Goal: Task Accomplishment & Management: Manage account settings

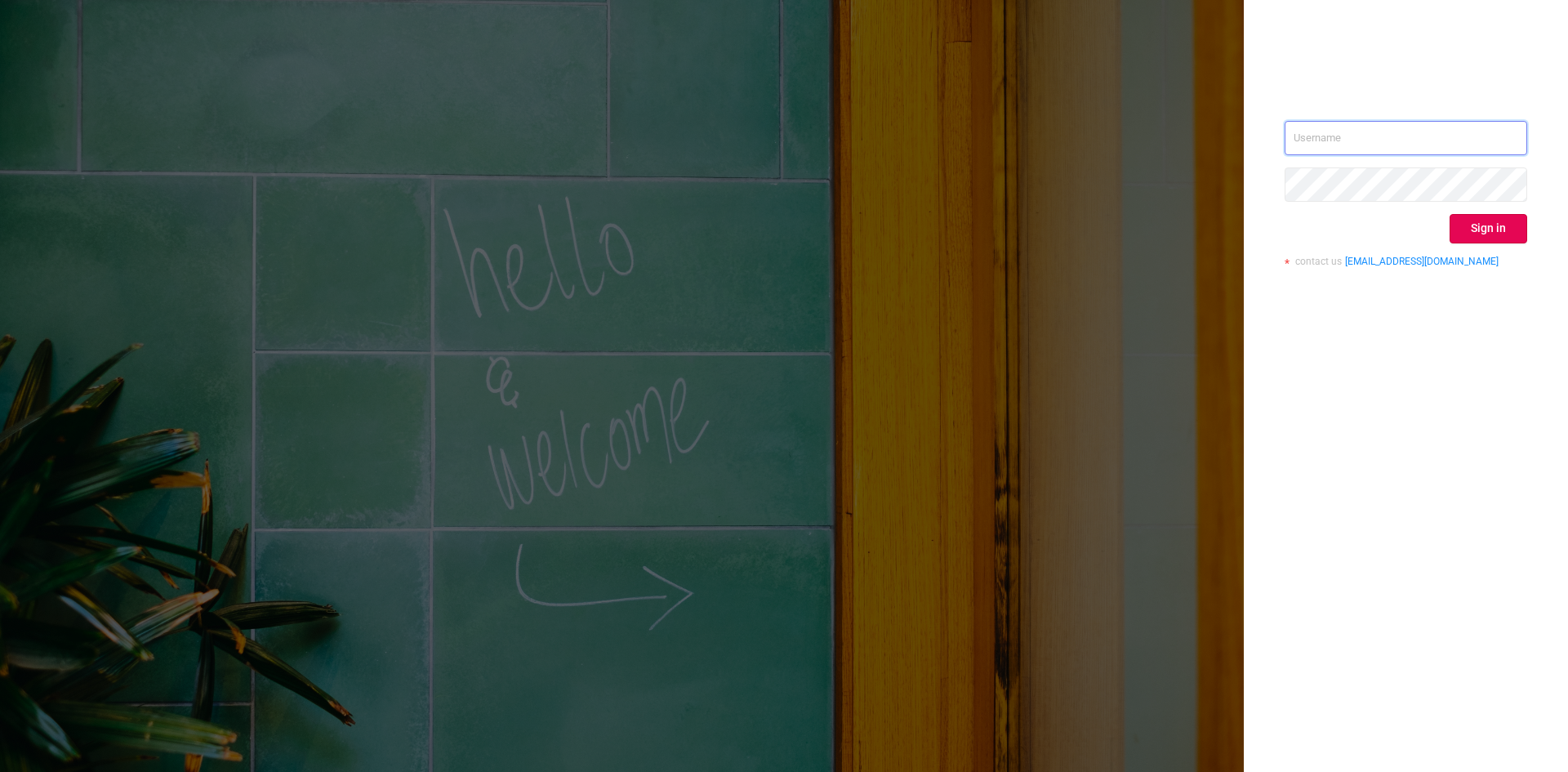
click at [1364, 132] on input "text" at bounding box center [1406, 138] width 243 height 34
type input "[PERSON_NAME][EMAIL_ADDRESS][DOMAIN_NAME]"
click at [1482, 219] on button "Sign in" at bounding box center [1489, 228] width 78 height 29
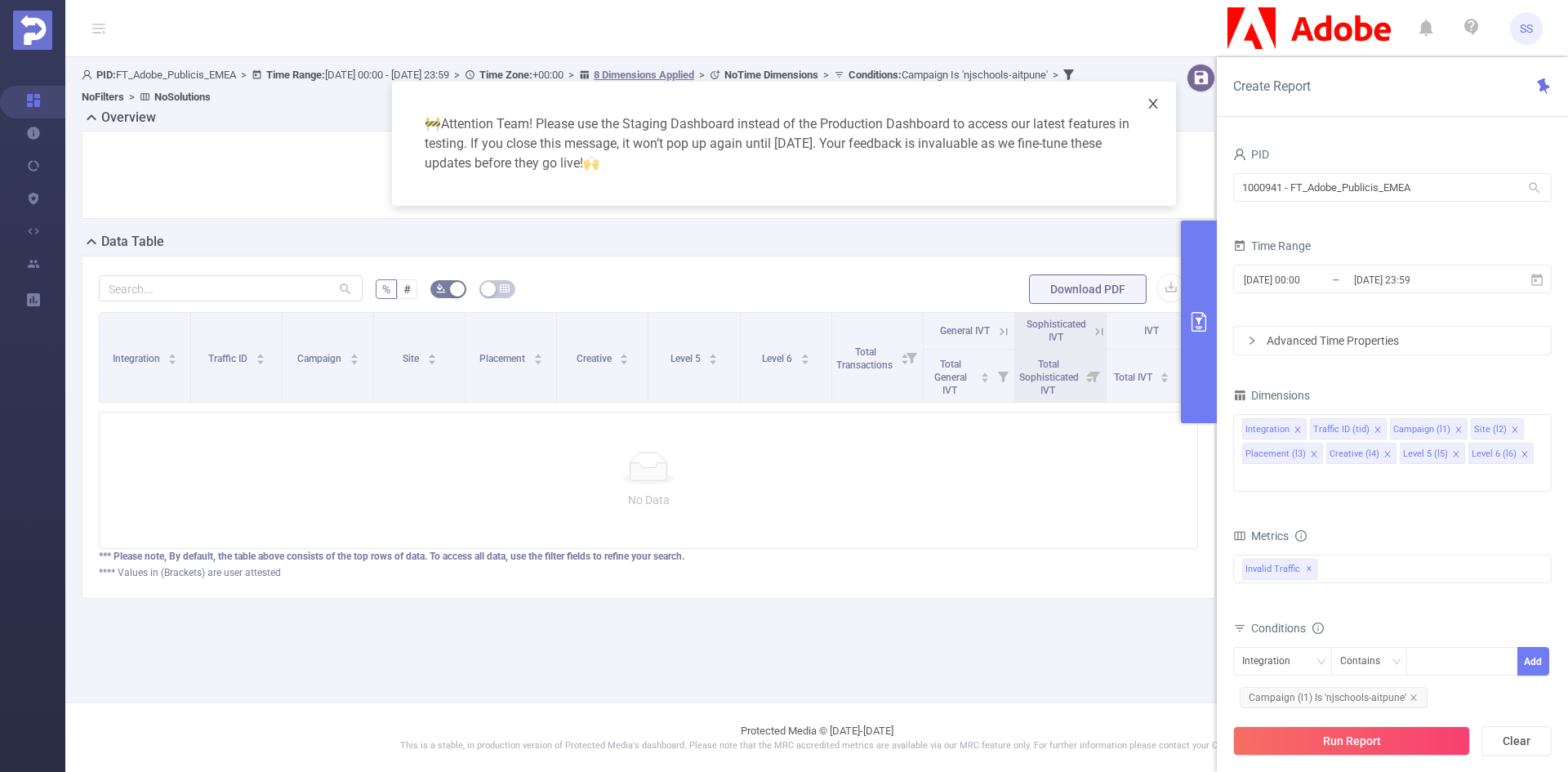
click at [1161, 105] on span "Close" at bounding box center [1153, 105] width 46 height 46
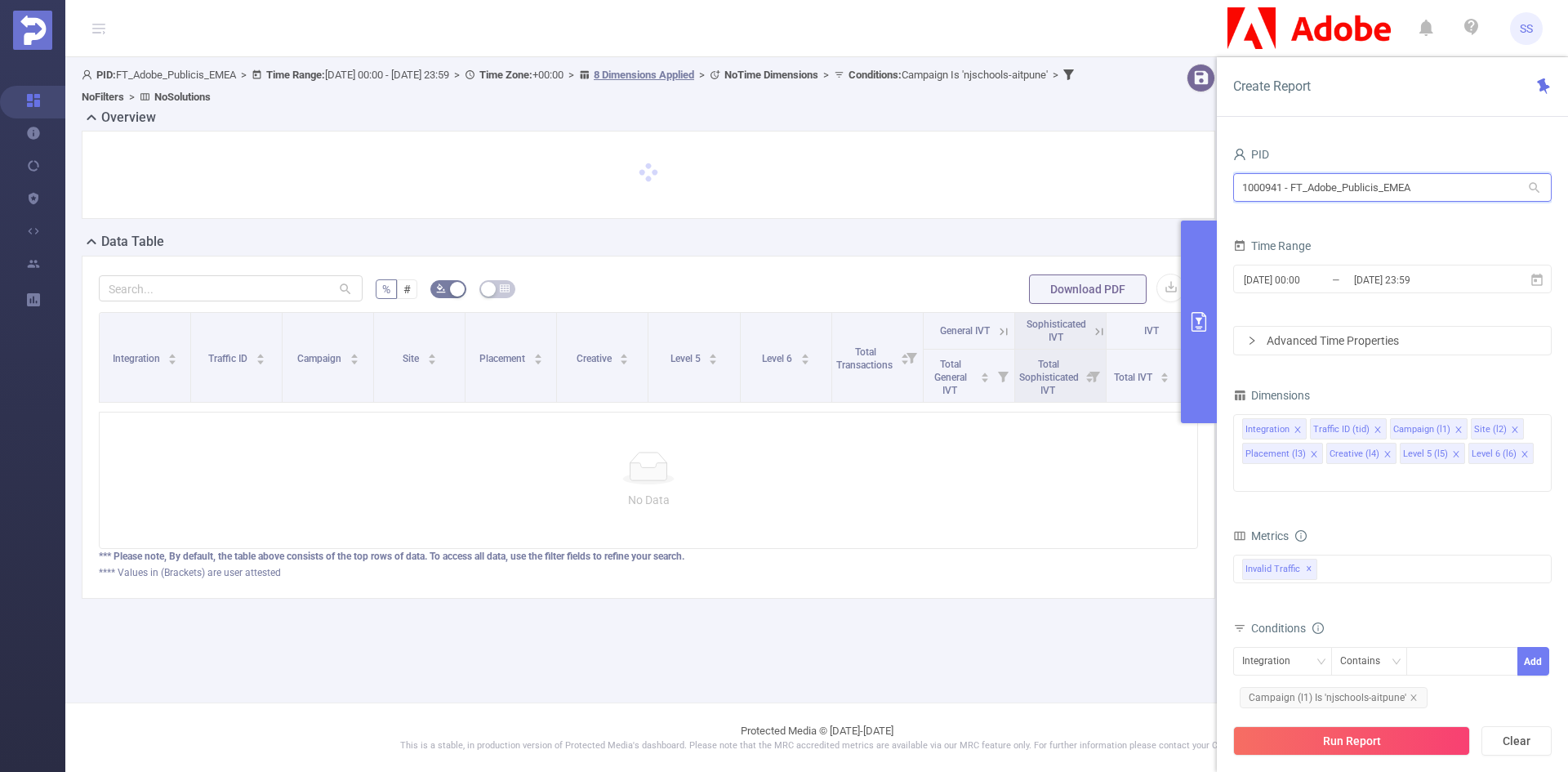
drag, startPoint x: 1461, startPoint y: 191, endPoint x: 913, endPoint y: 192, distance: 548.0
click at [913, 192] on section "PID: FT_Adobe_Publicis_EMEA > Time Range: [DATE] 00:00 - [DATE] 23:59 > Time Zo…" at bounding box center [816, 344] width 1503 height 574
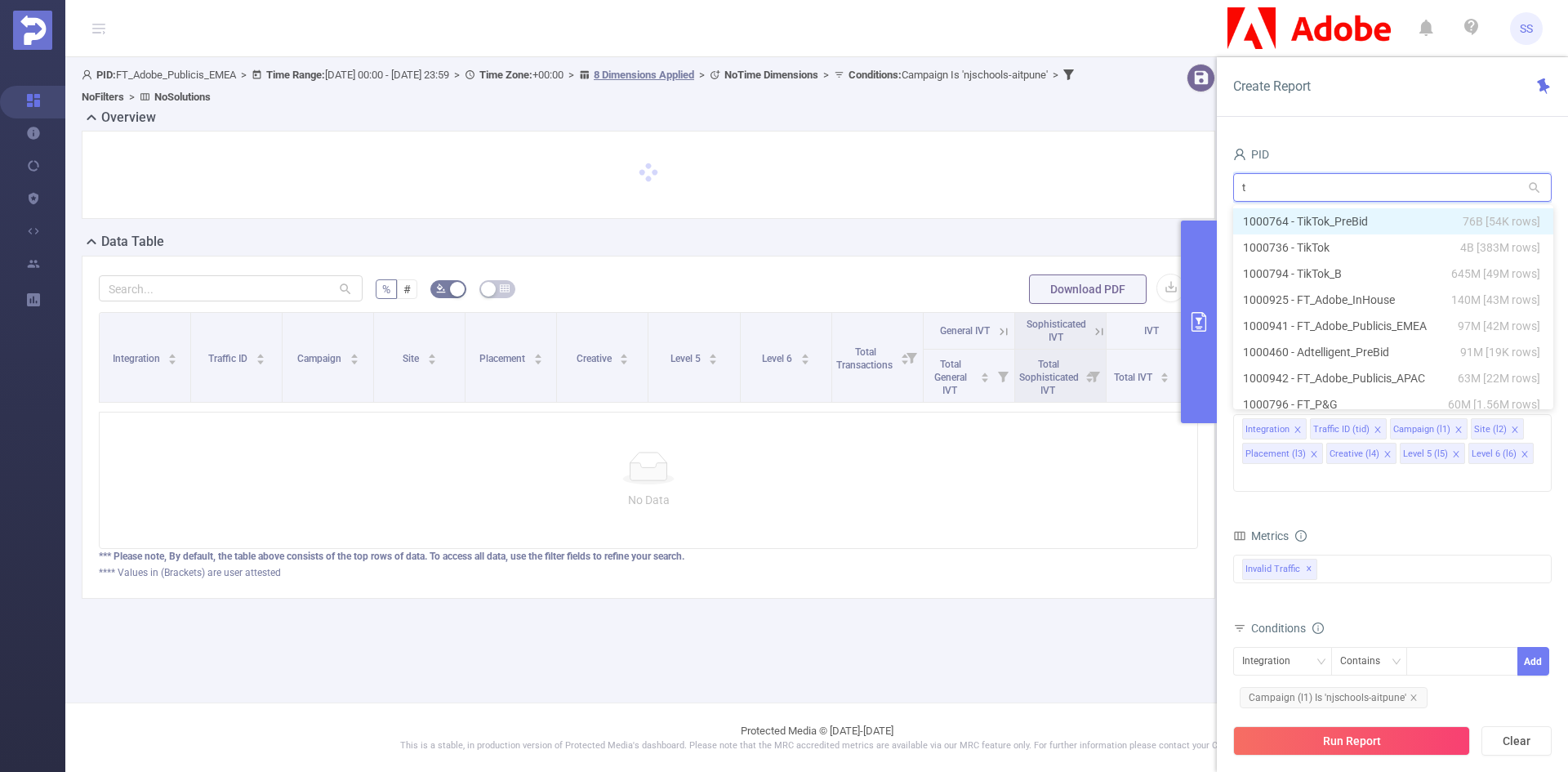
type input "ta"
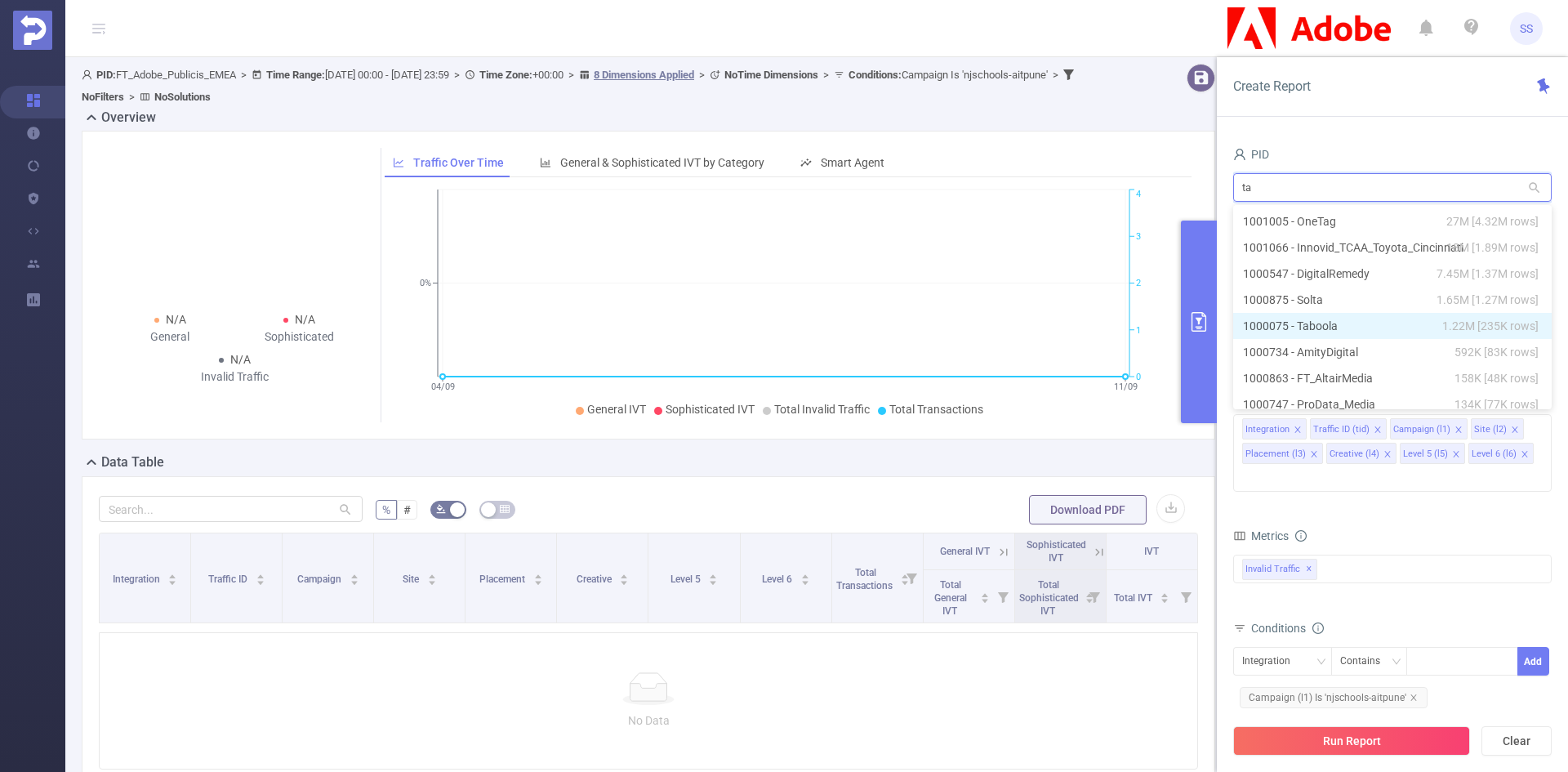
click at [1297, 322] on li "1000075 - Taboola 1.22M [235K rows]" at bounding box center [1392, 326] width 319 height 26
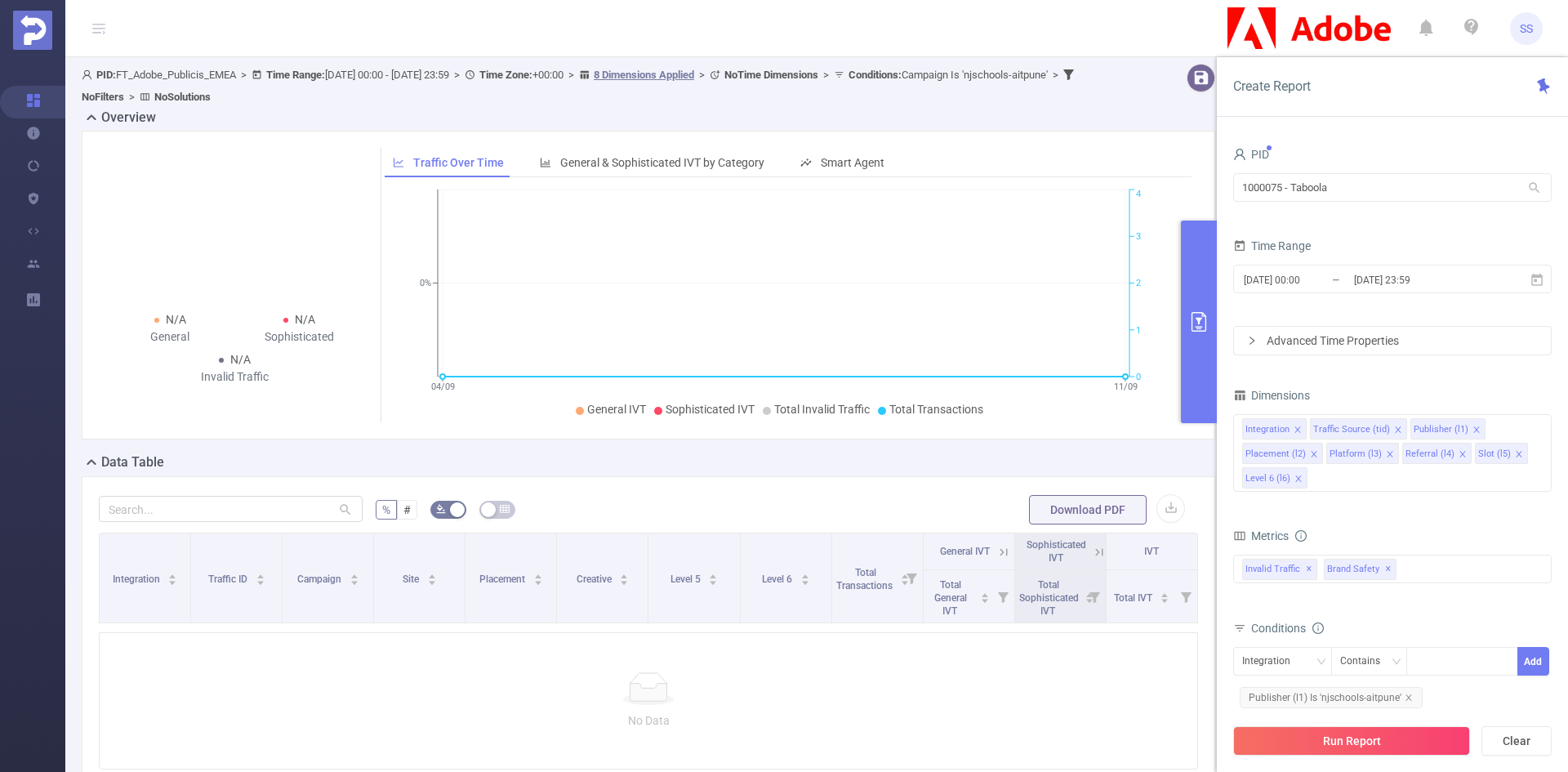
click at [1376, 737] on button "Run Report" at bounding box center [1351, 740] width 237 height 29
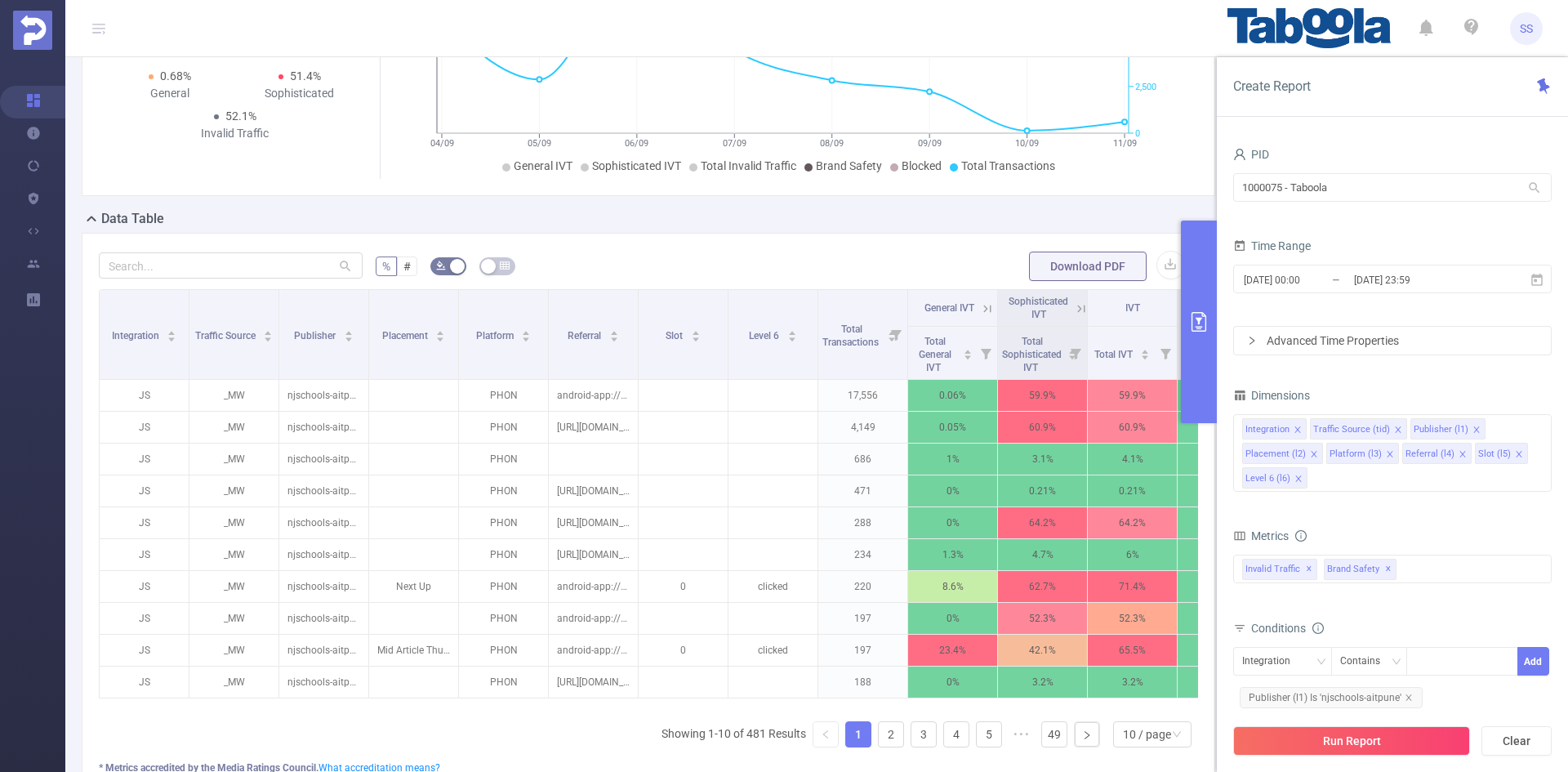
scroll to position [245, 0]
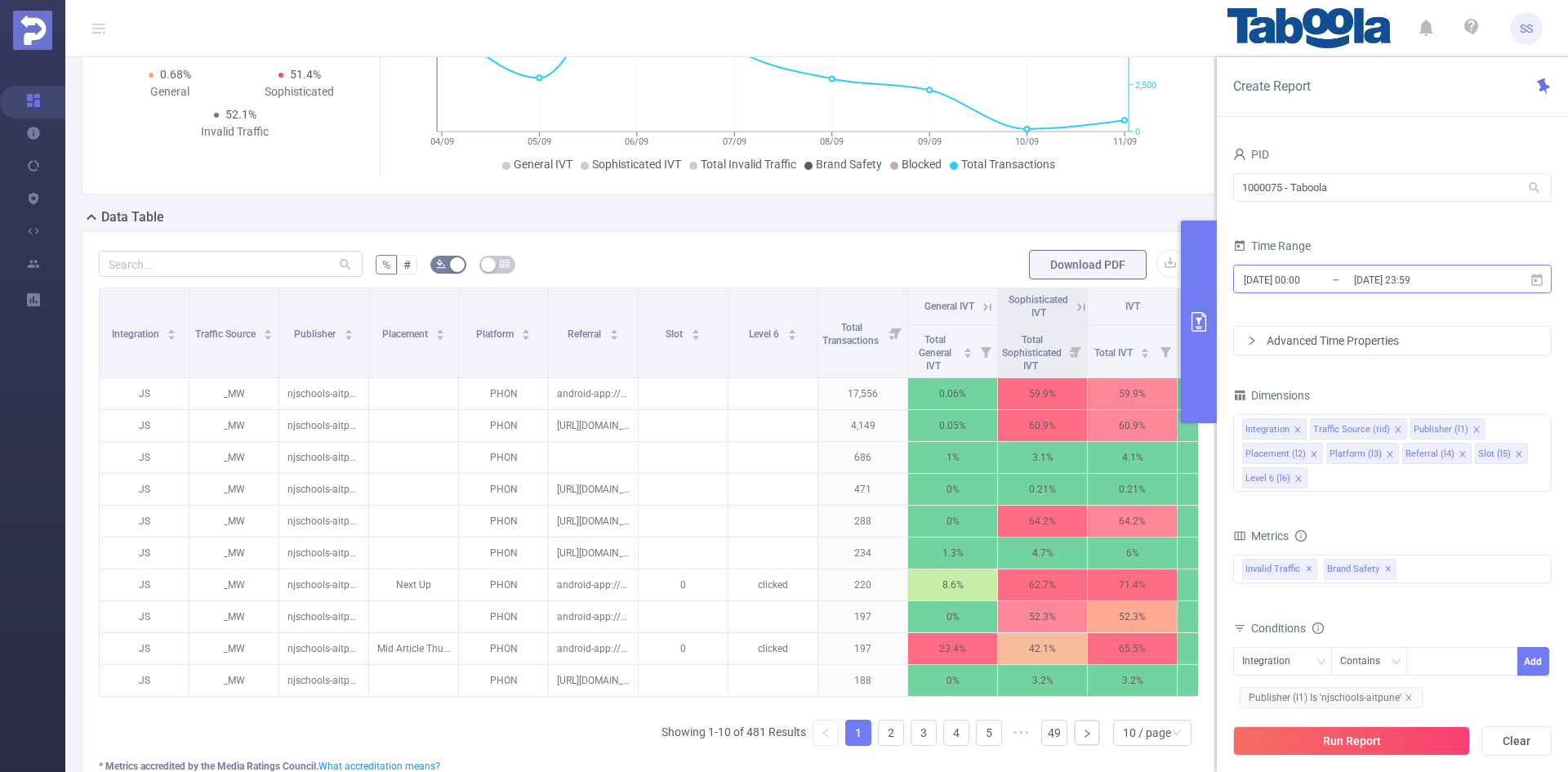
click at [1468, 280] on input "[DATE] 23:59" at bounding box center [1418, 280] width 132 height 22
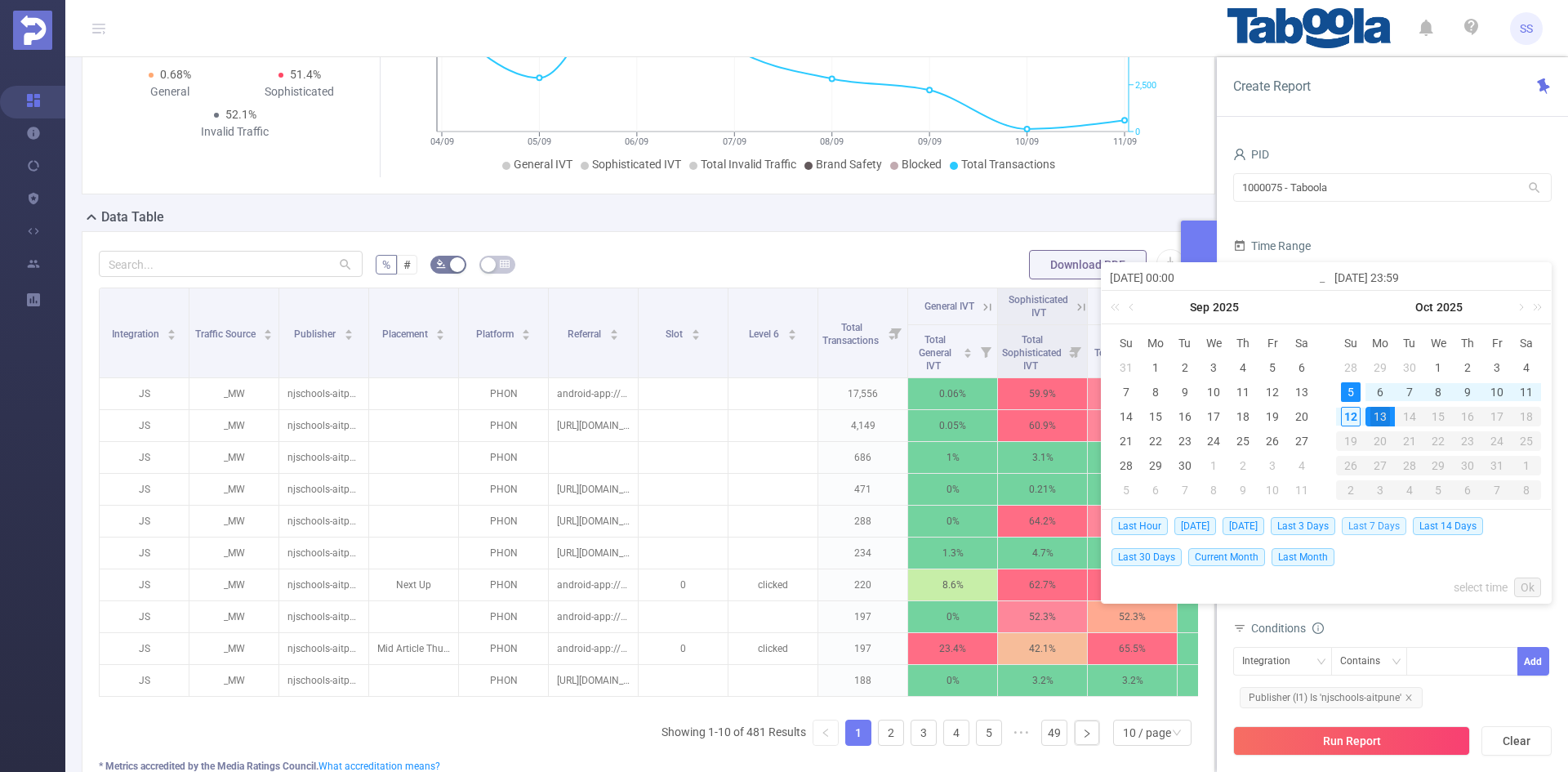
click at [1386, 532] on span "Last 7 Days" at bounding box center [1374, 526] width 65 height 18
type input "[DATE] 00:00"
type input "[DATE] 23:59"
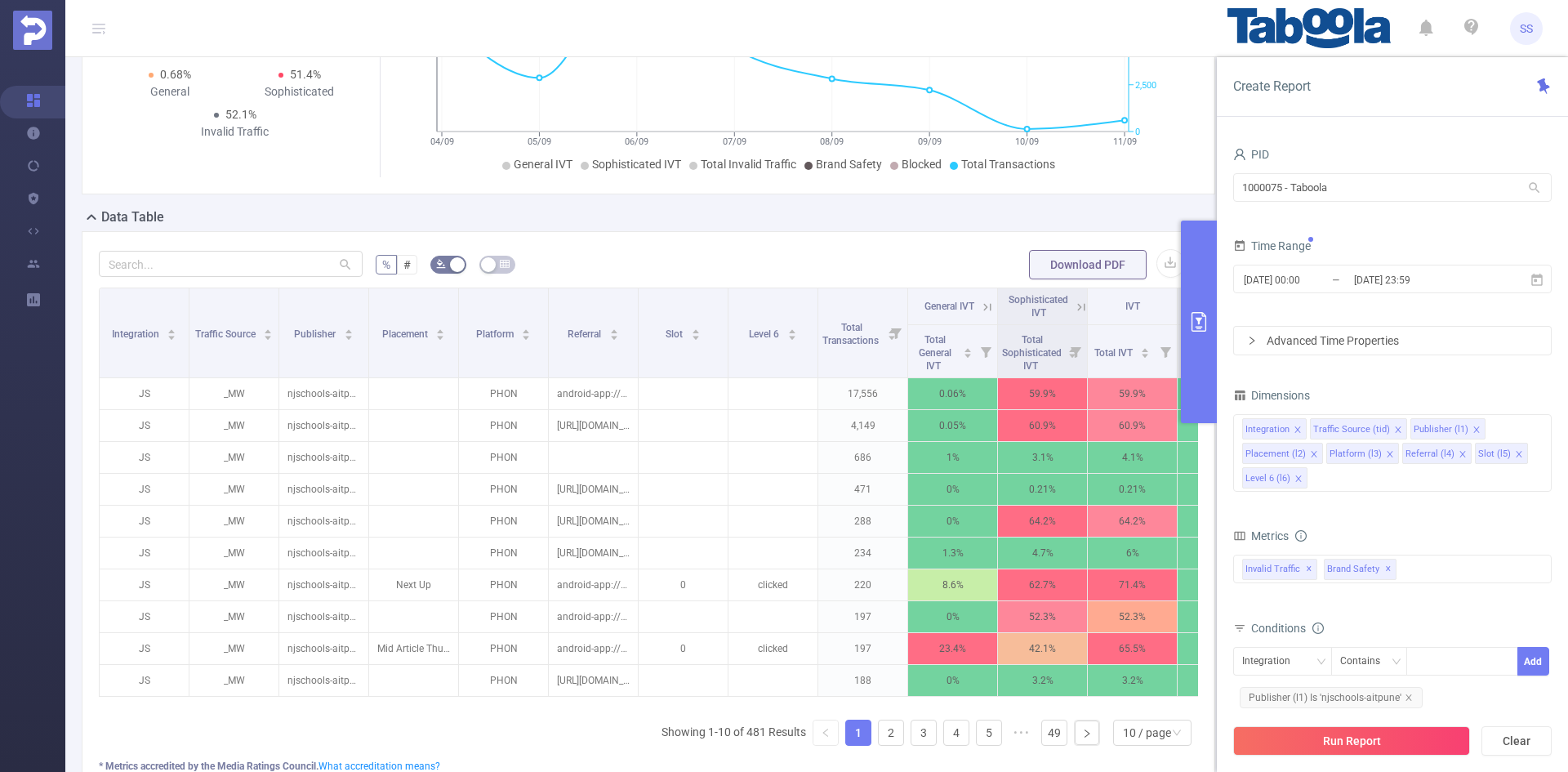
click at [1342, 743] on button "Run Report" at bounding box center [1351, 740] width 237 height 29
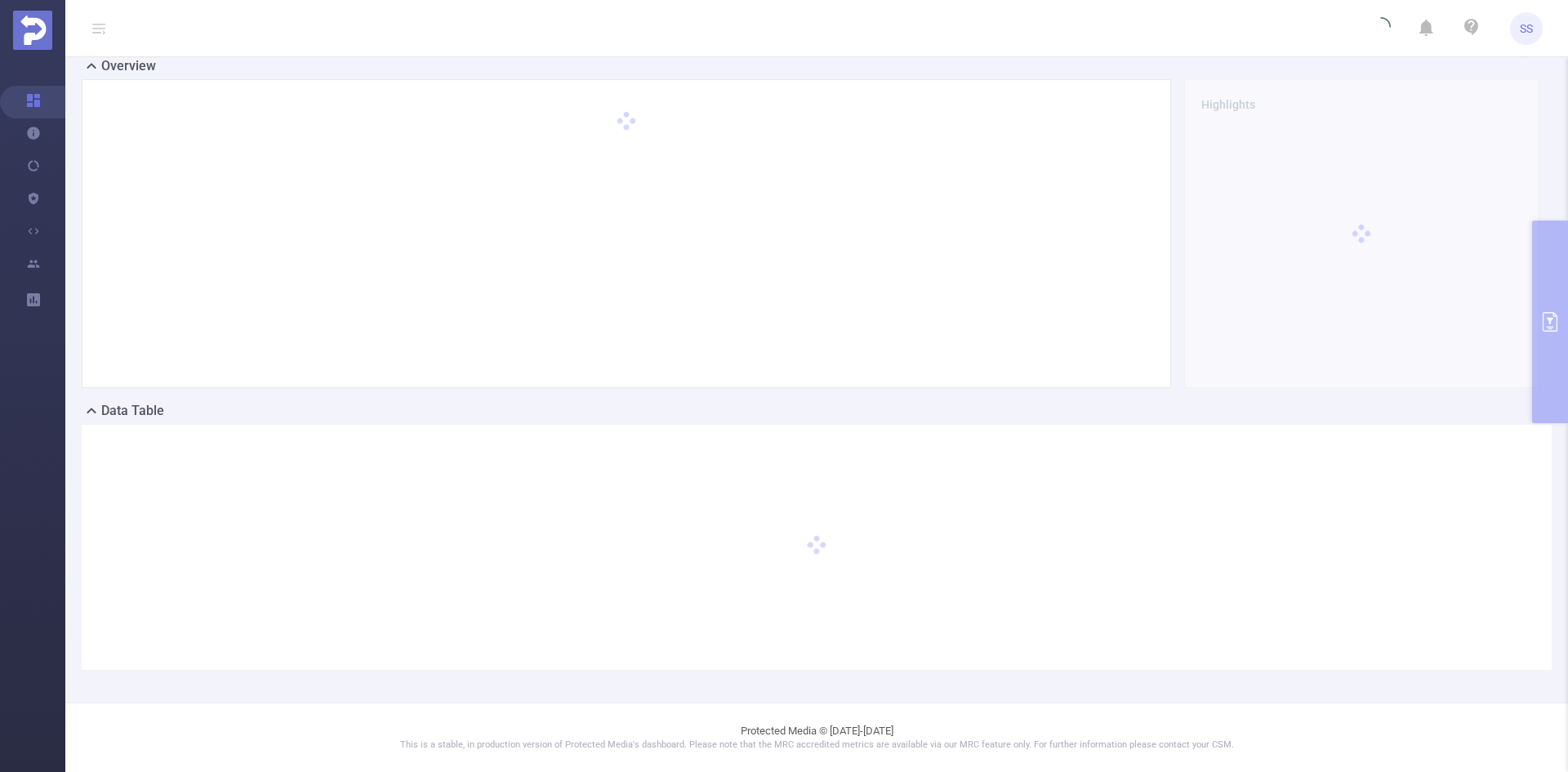
scroll to position [36, 0]
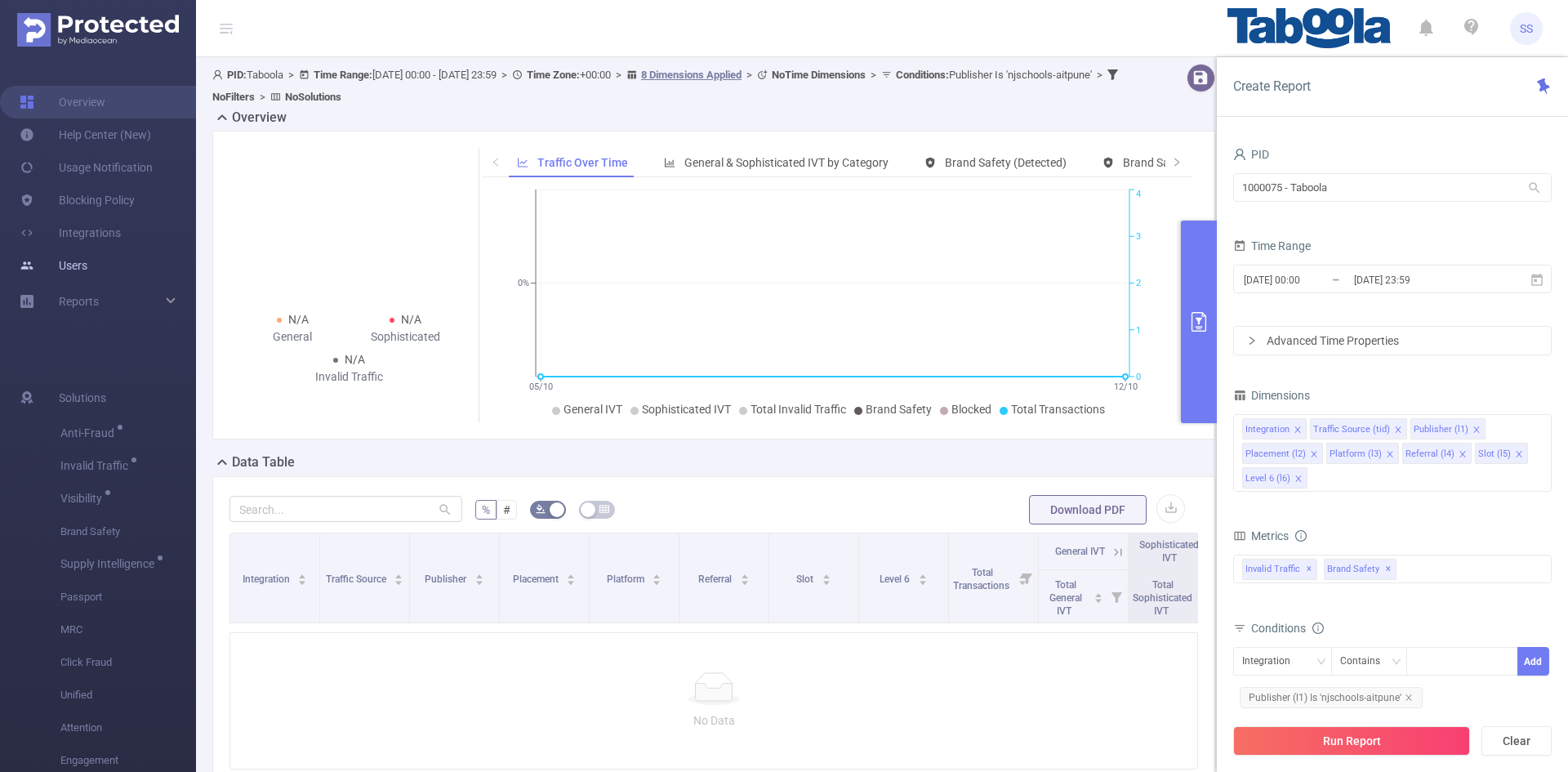
click at [87, 262] on link "Users" at bounding box center [54, 265] width 68 height 33
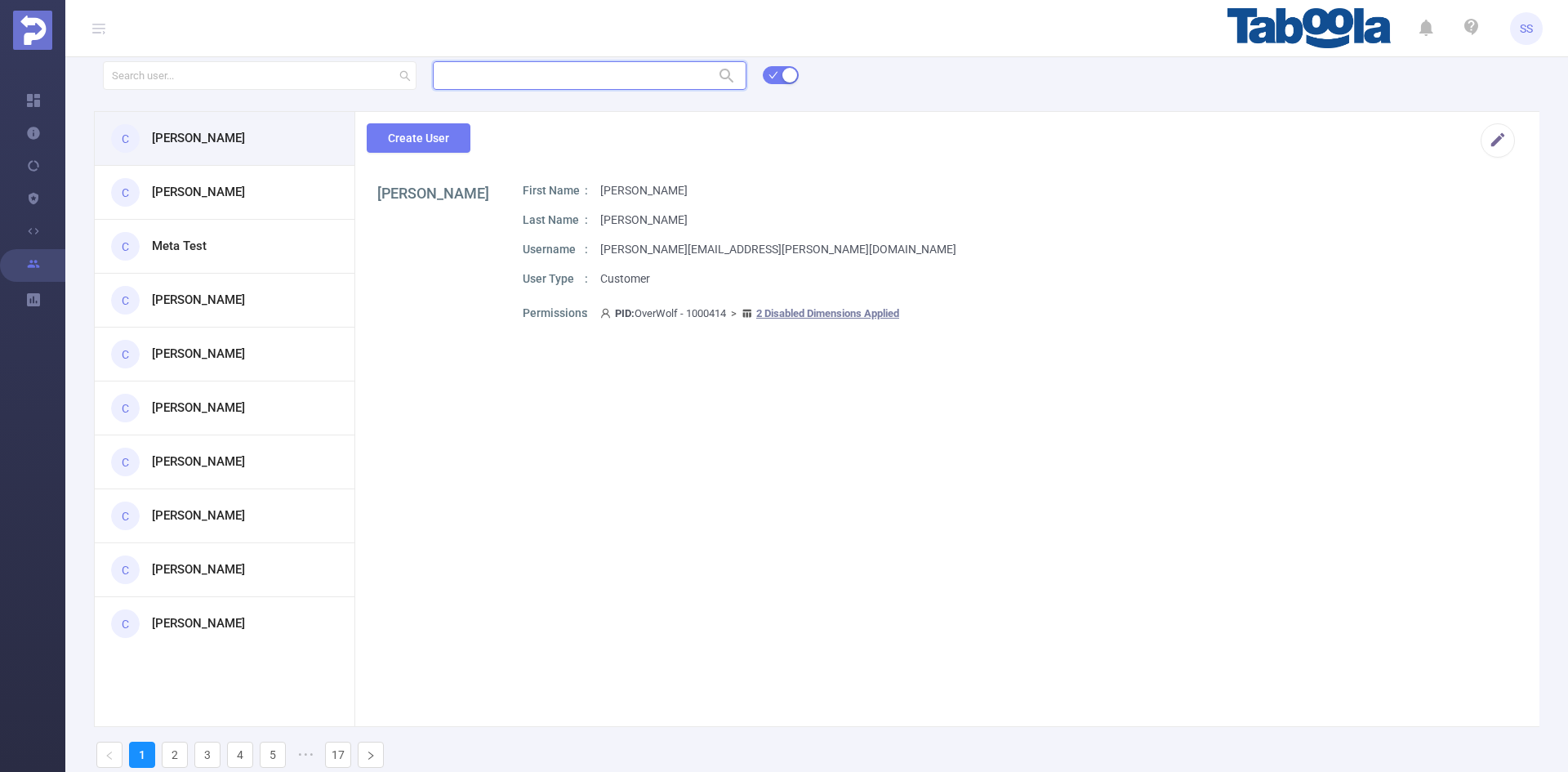
click at [483, 70] on input "text" at bounding box center [590, 75] width 314 height 29
click at [510, 131] on li "1000008 - FT_Sales_Demo 0" at bounding box center [590, 135] width 314 height 26
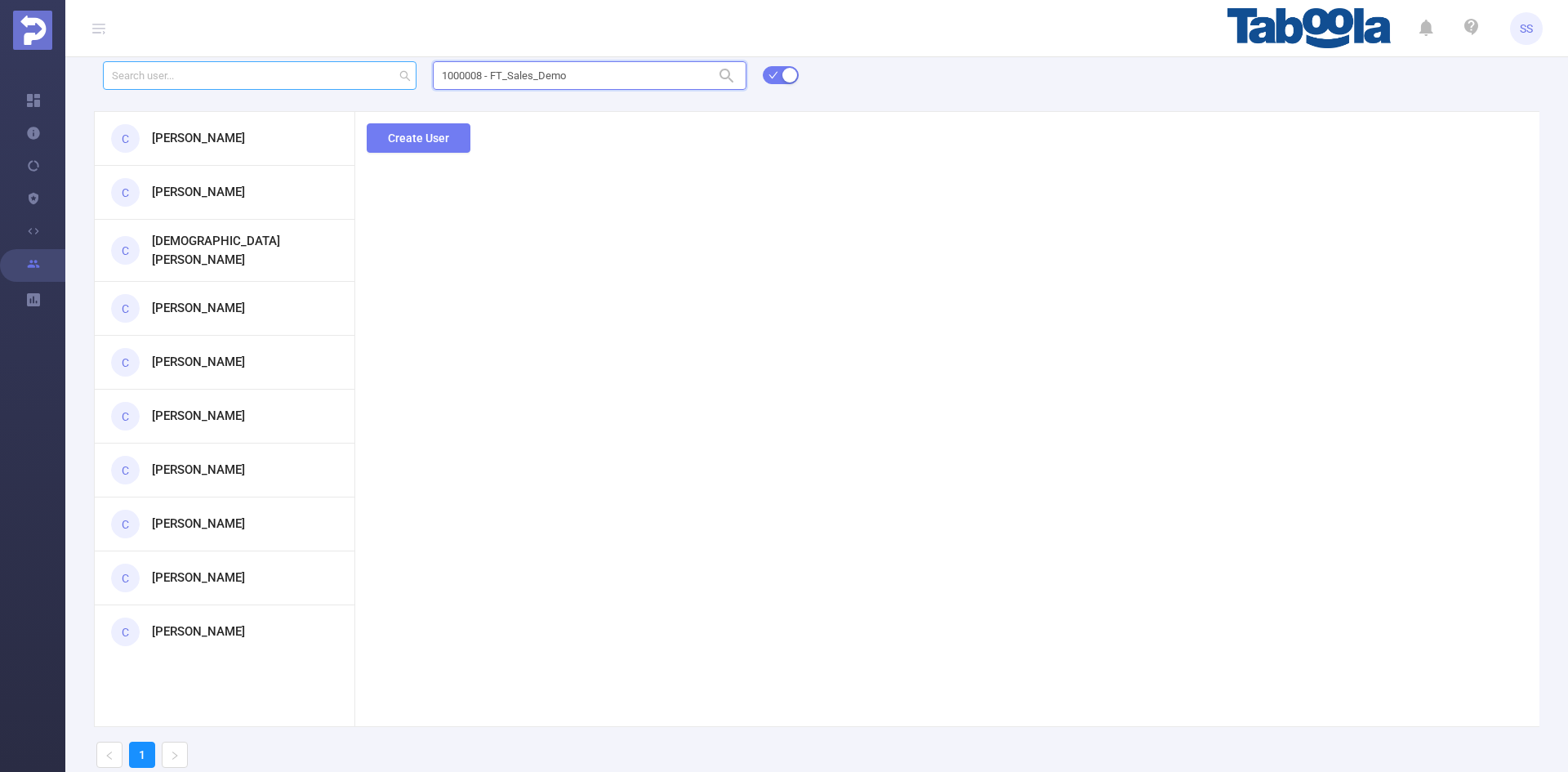
type input "1000008 - FT_Sales_Demo"
click at [241, 81] on div "1000008 - FT_Sales_Demo 1000008 - FT_Sales_Demo C [PERSON_NAME] C [PERSON_NAME]…" at bounding box center [816, 420] width 1503 height 722
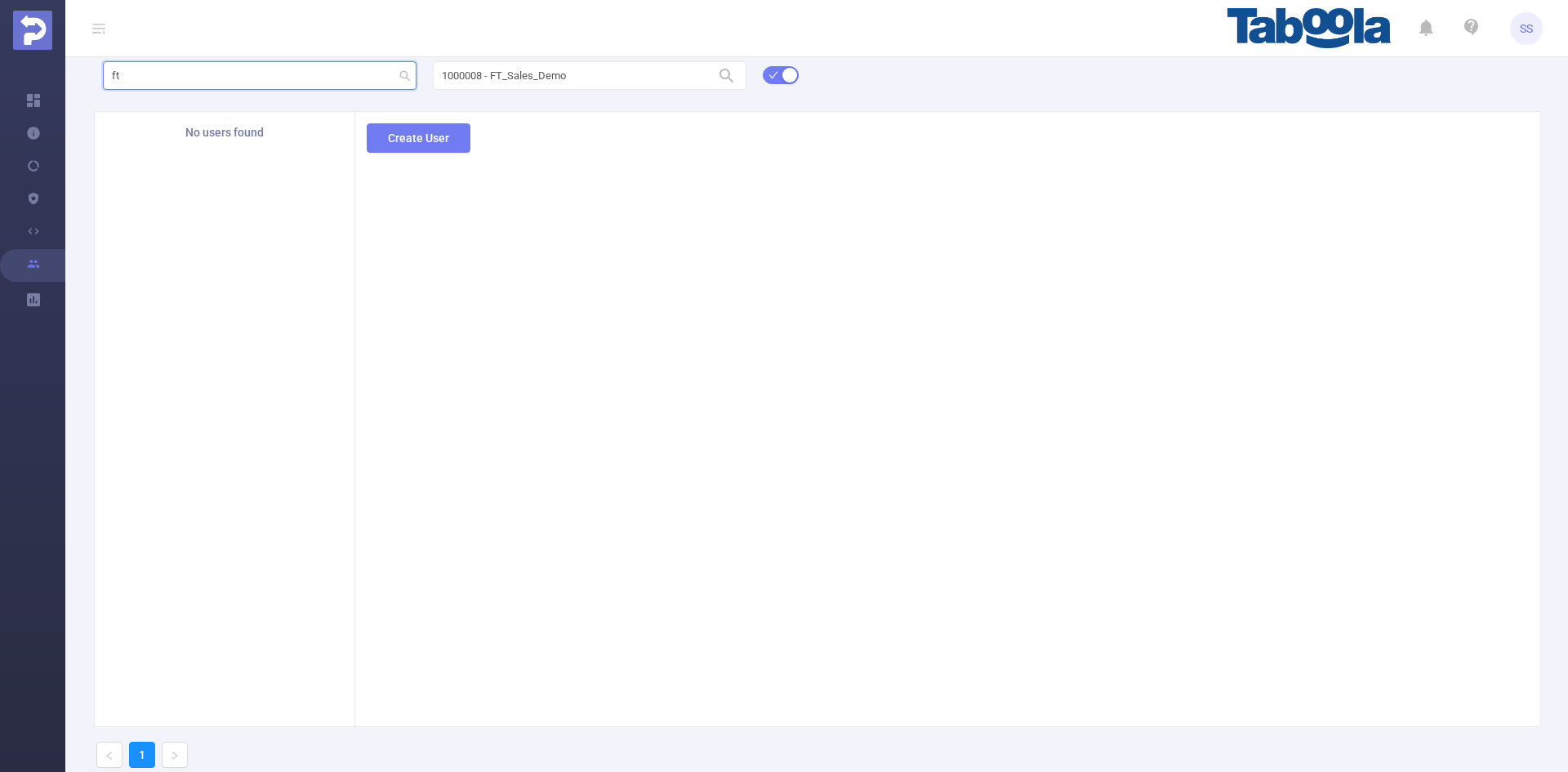
type input "f"
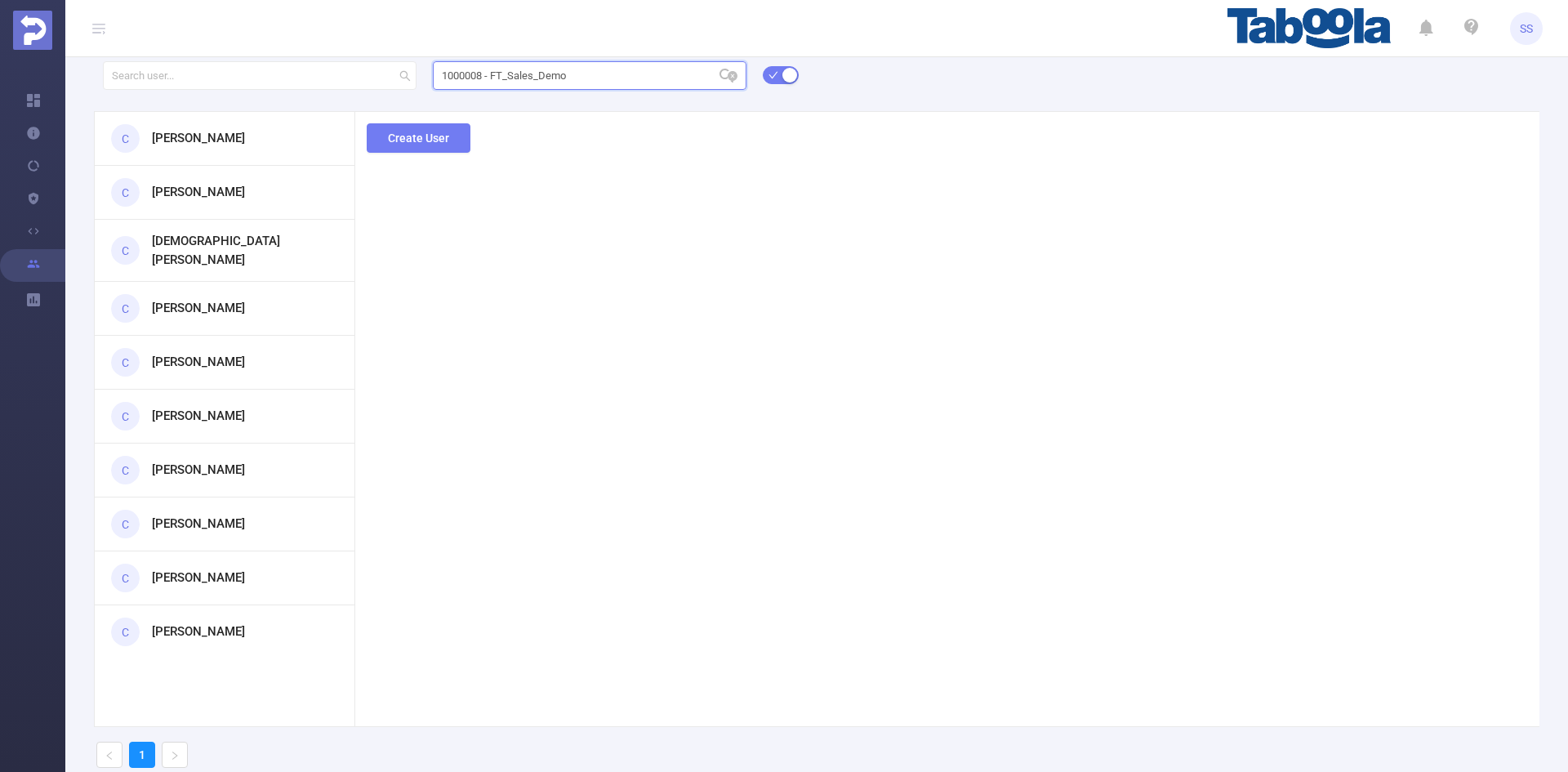
click at [632, 79] on input "1000008 - FT_Sales_Demo" at bounding box center [590, 75] width 314 height 29
type input "1"
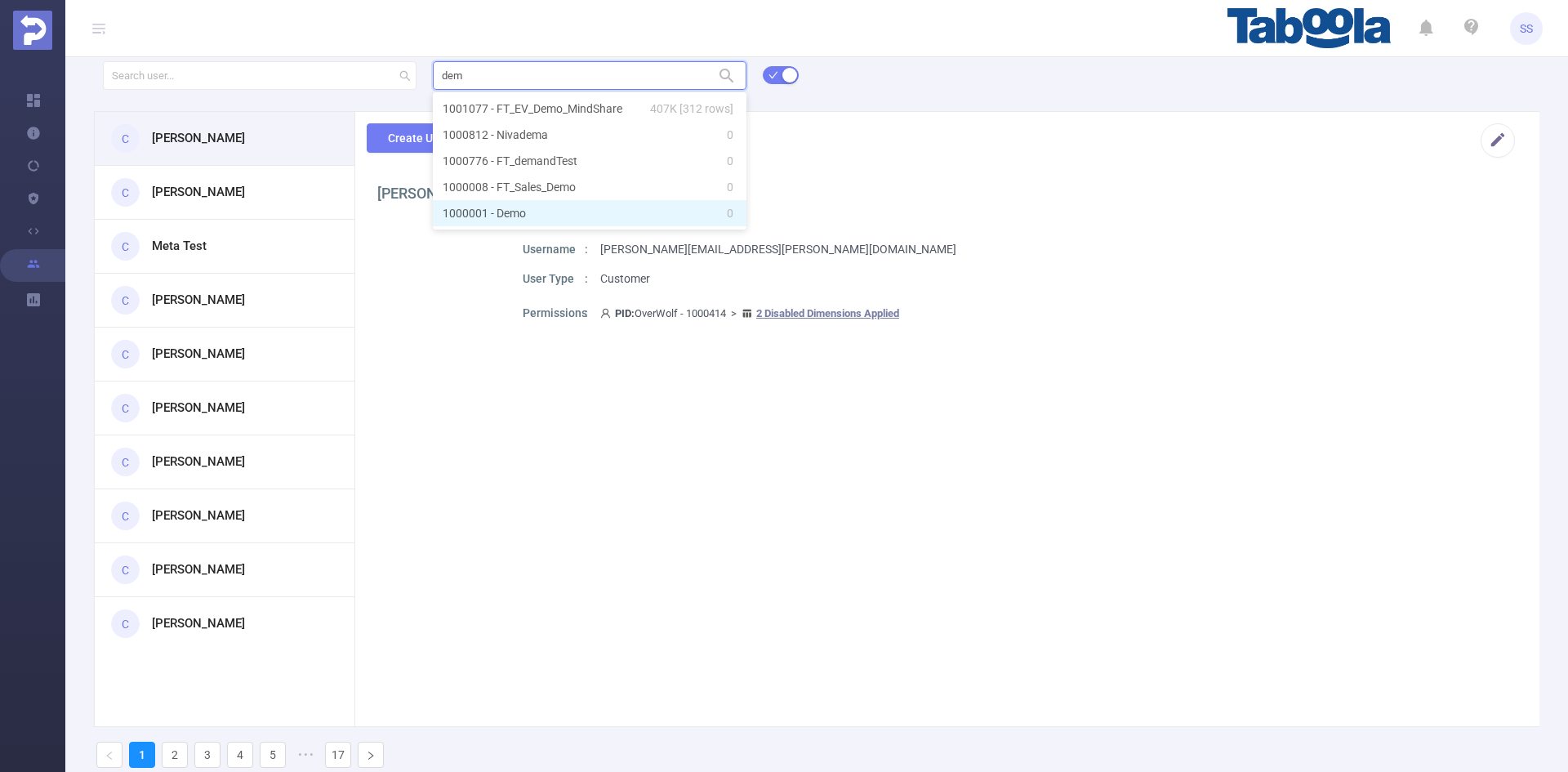
click at [616, 221] on li "1000001 - Demo 0" at bounding box center [590, 213] width 314 height 26
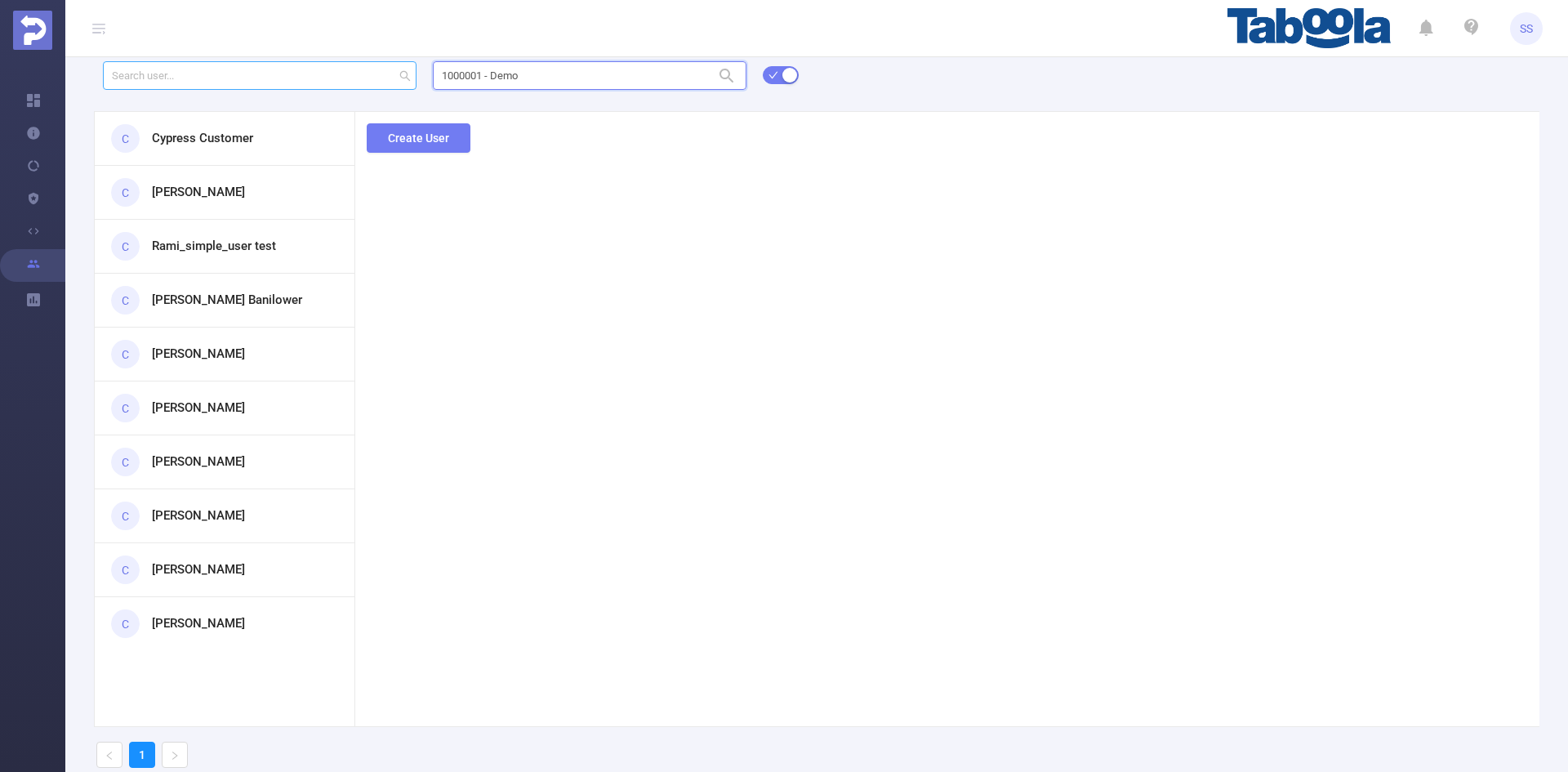
drag, startPoint x: 585, startPoint y: 71, endPoint x: 322, endPoint y: 67, distance: 263.0
click at [322, 67] on form "1000001 - Demo 1000001 - Demo" at bounding box center [854, 85] width 1503 height 52
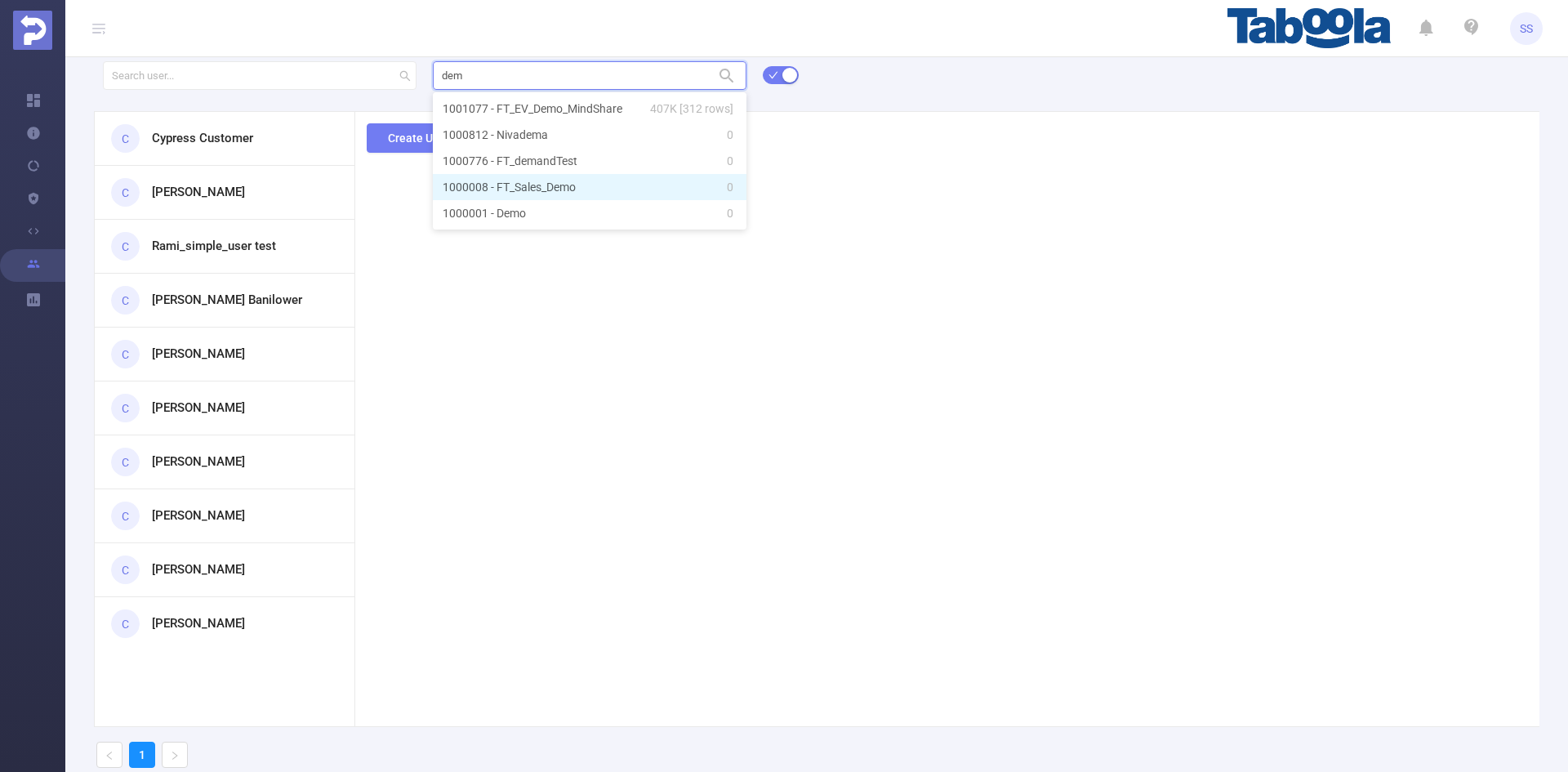
click at [622, 186] on li "1000008 - FT_Sales_Demo 0" at bounding box center [590, 187] width 314 height 26
type input "1000008 - FT_Sales_Demo"
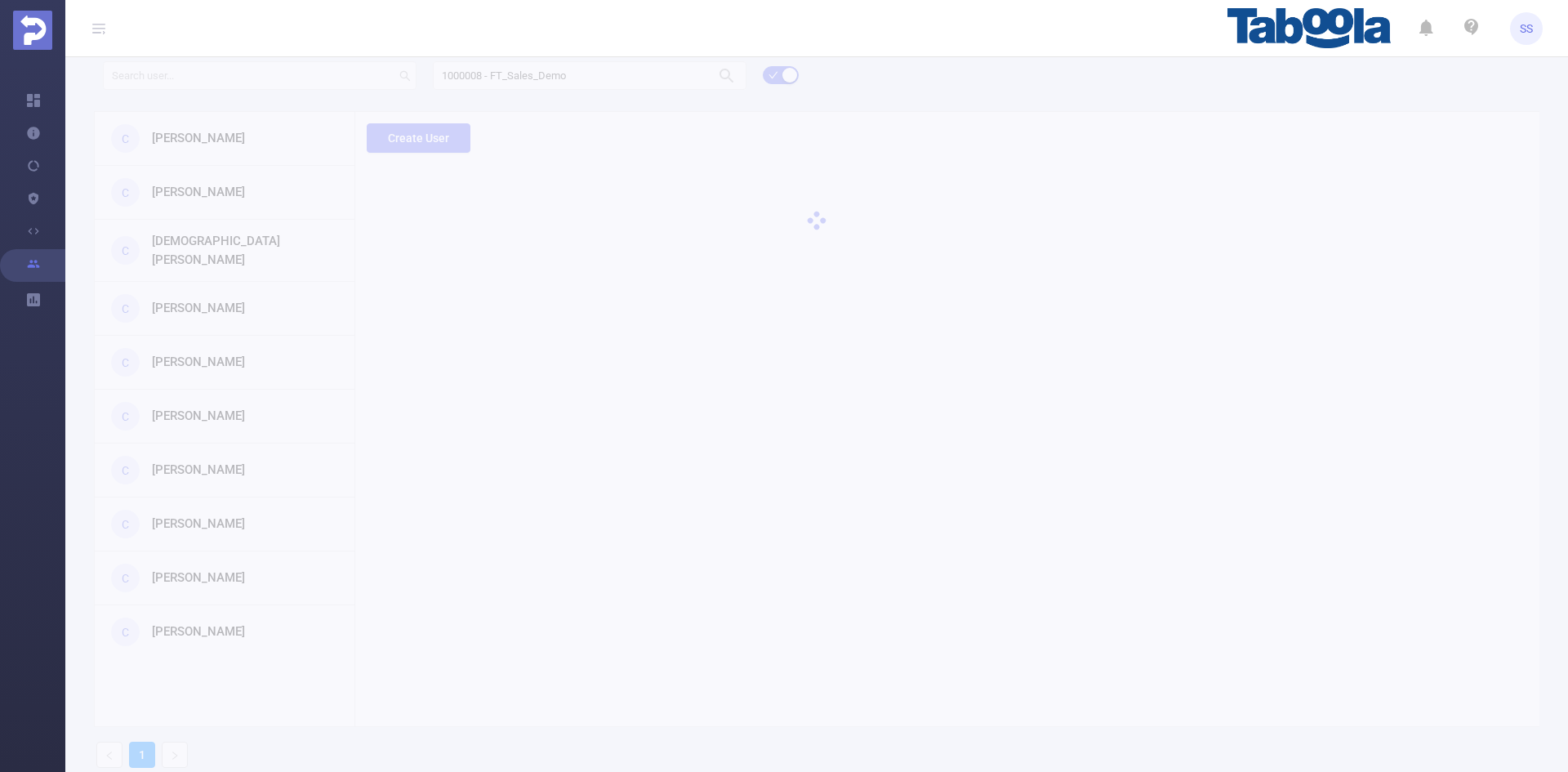
click at [414, 161] on div "1000008 - FT_Sales_Demo 1000008 - FT_Sales_Demo C [PERSON_NAME] C [PERSON_NAME]…" at bounding box center [816, 419] width 1503 height 724
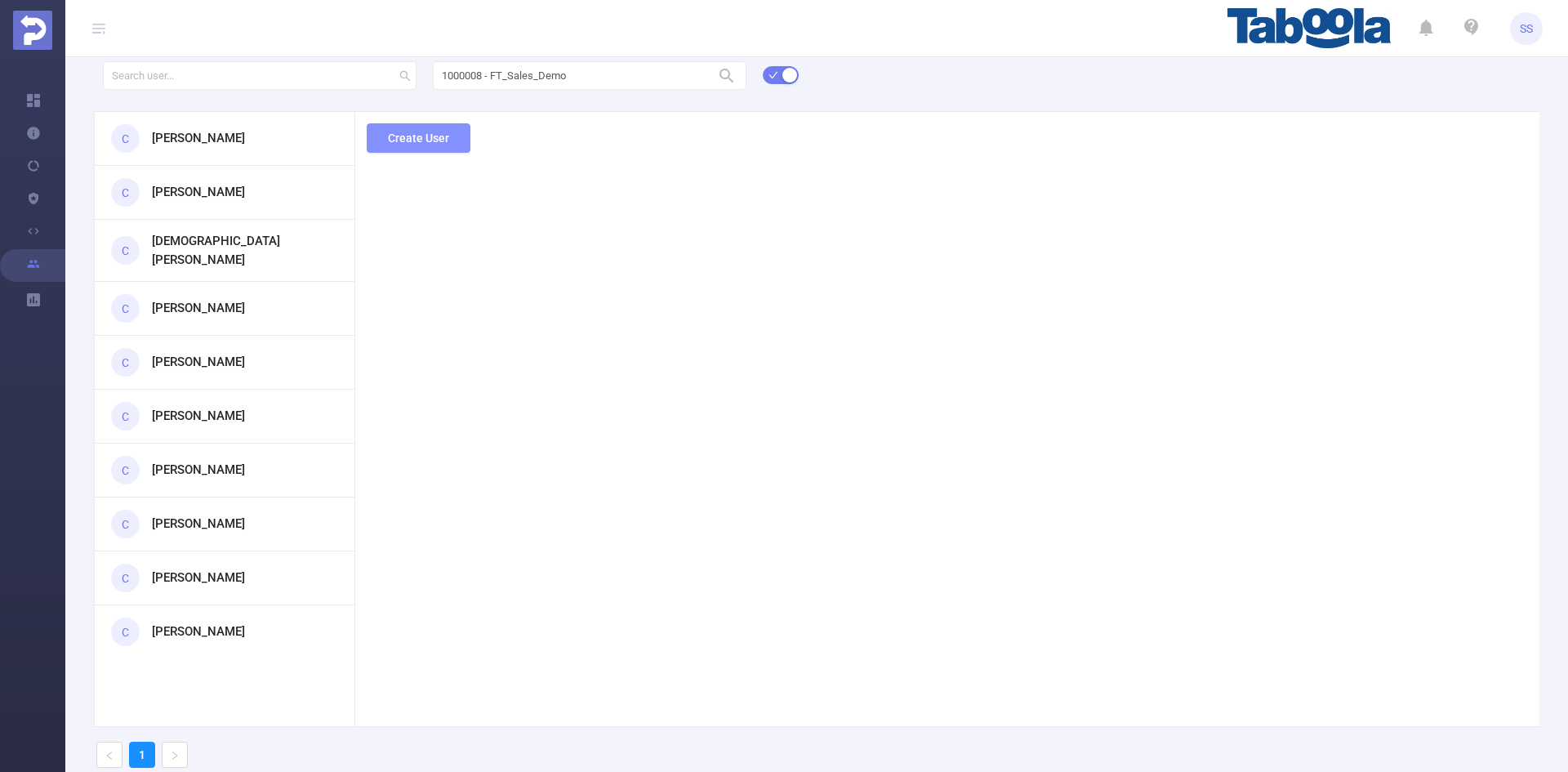
click at [449, 140] on button "Create User" at bounding box center [419, 137] width 104 height 29
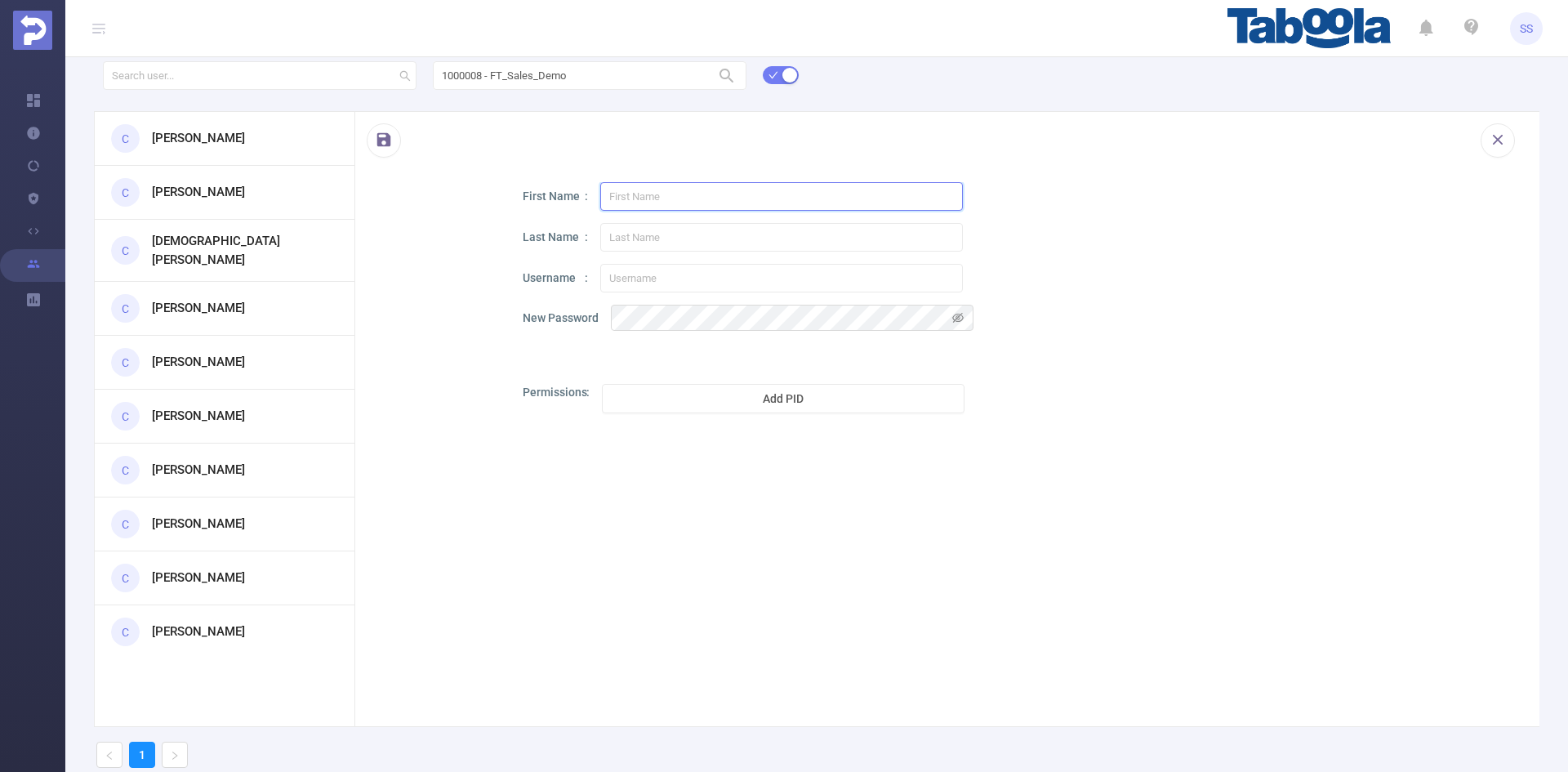
click at [661, 203] on input "text" at bounding box center [781, 196] width 363 height 29
type input "FTR"
click at [662, 236] on input "text" at bounding box center [781, 237] width 363 height 29
type input "reseller"
click at [633, 280] on input "text" at bounding box center [781, 278] width 363 height 29
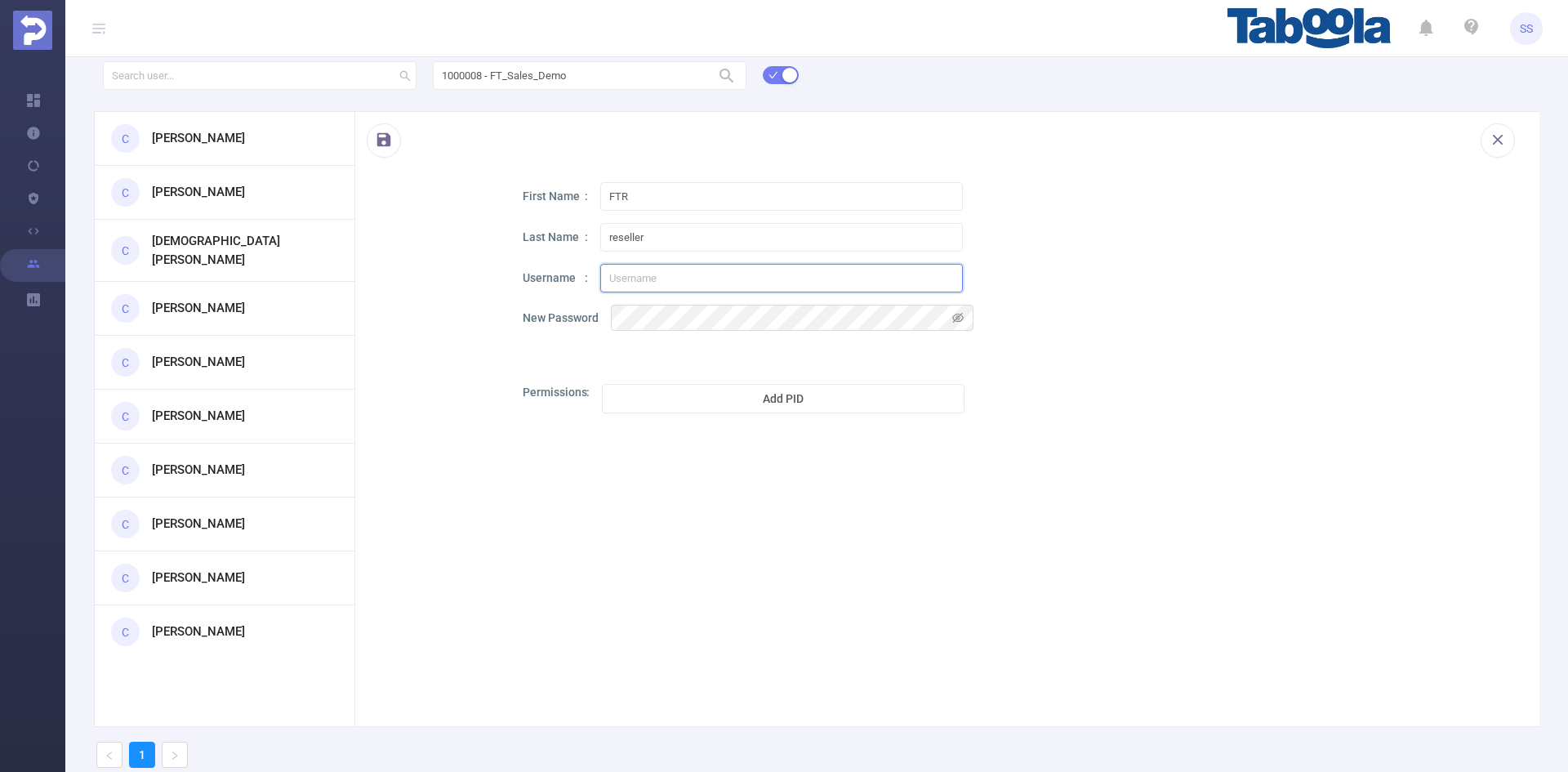
click at [741, 279] on input "text" at bounding box center [781, 278] width 363 height 29
paste input "mailto:[EMAIL_ADDRESS][DOMAIN_NAME]"
drag, startPoint x: 639, startPoint y: 283, endPoint x: 528, endPoint y: 281, distance: 111.1
click at [528, 281] on div "Username mailto:[EMAIL_ADDRESS][DOMAIN_NAME]" at bounding box center [1017, 278] width 988 height 29
type input "[EMAIL_ADDRESS][DOMAIN_NAME]"
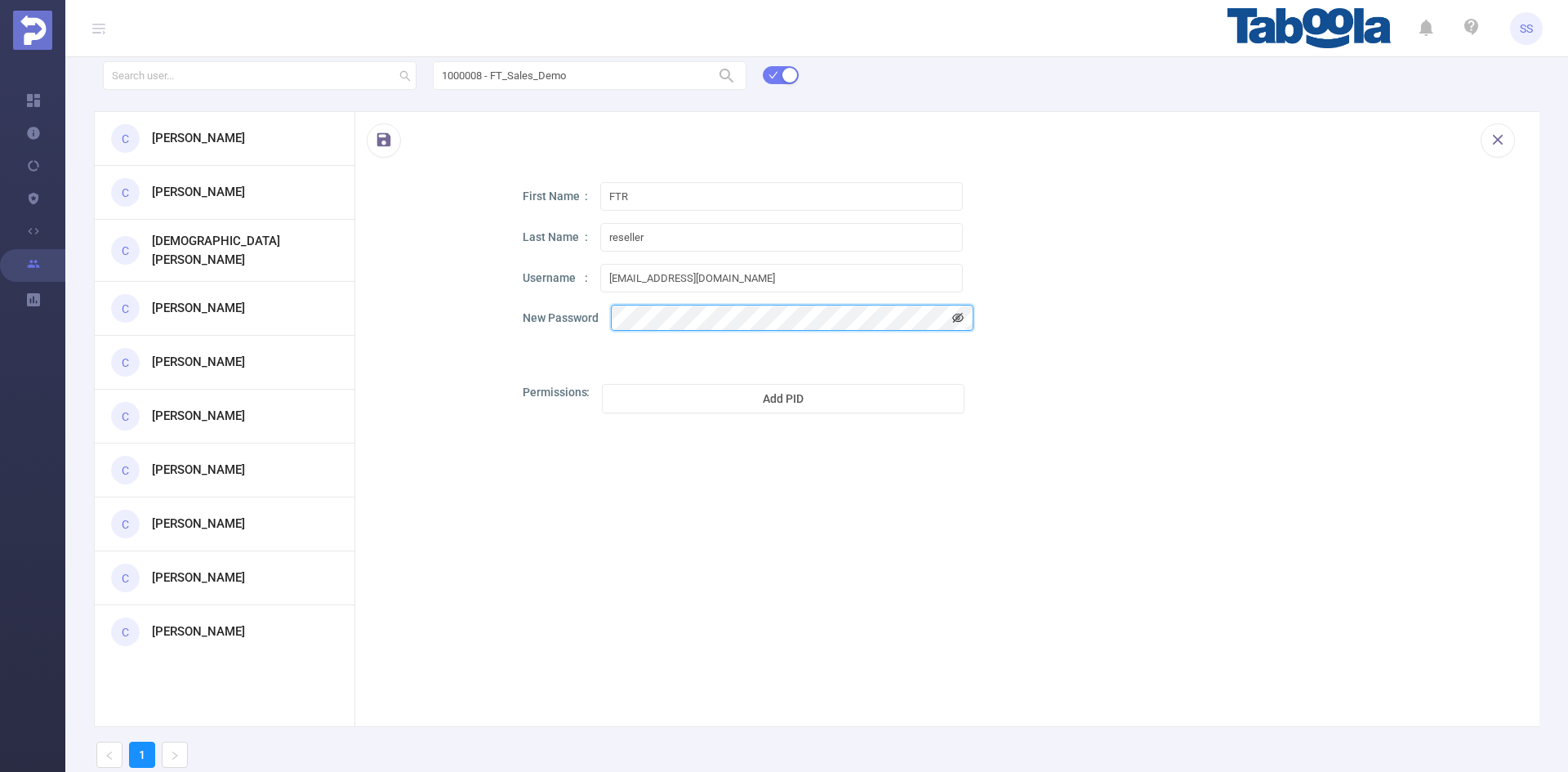
click at [960, 316] on icon "icon: eye-invisible" at bounding box center [957, 318] width 11 height 10
click at [783, 399] on button "Add PID" at bounding box center [783, 398] width 363 height 29
drag, startPoint x: 773, startPoint y: 397, endPoint x: 588, endPoint y: 397, distance: 185.4
click at [588, 397] on div "Permissions 1000001 - Demo 1000001 - Demo Disabled Dimensions Enabled Condition…" at bounding box center [1017, 588] width 988 height 408
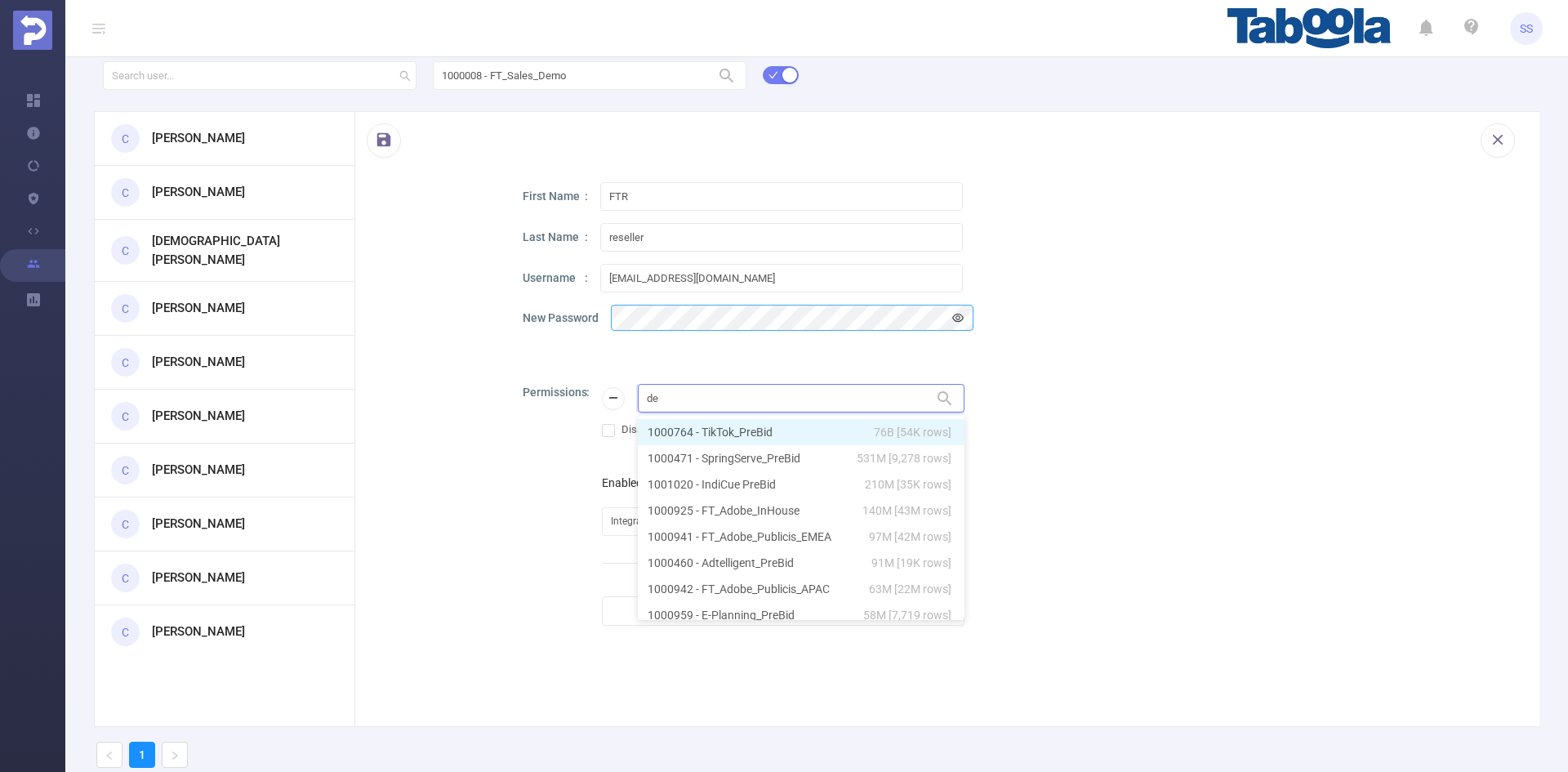
type input "dem"
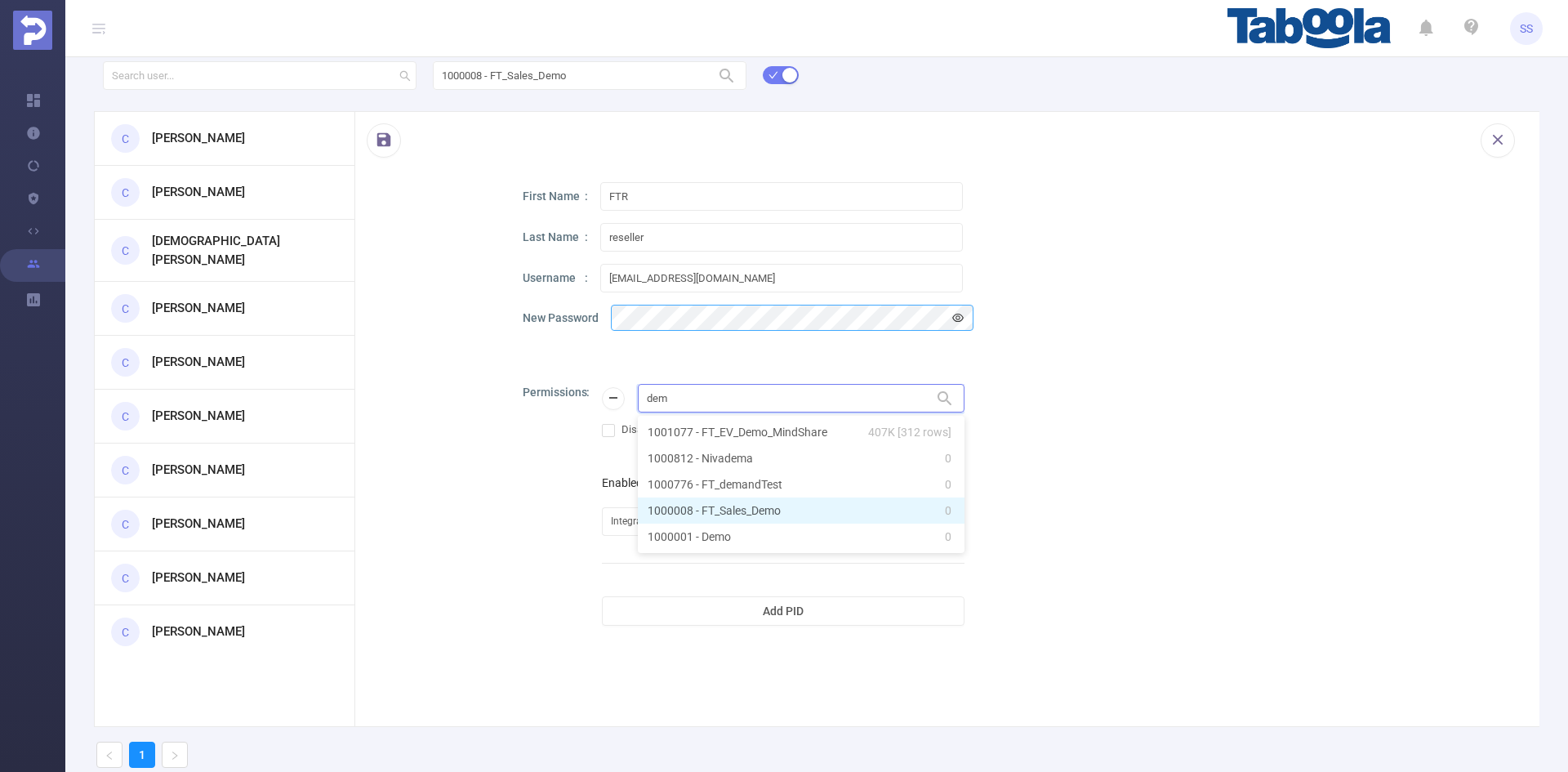
click at [788, 504] on li "1000008 - FT_Sales_Demo 0" at bounding box center [801, 510] width 327 height 26
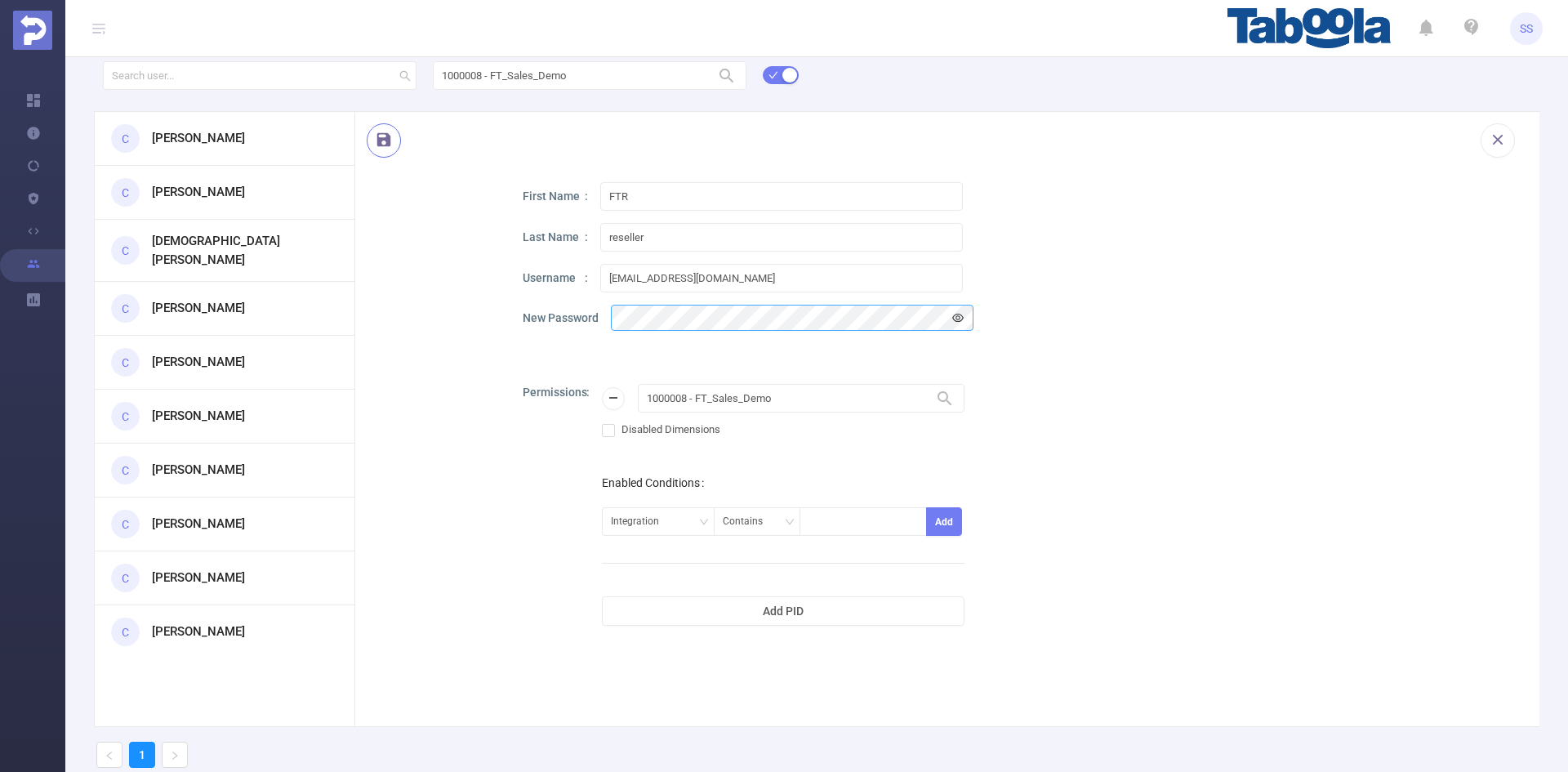
click at [386, 143] on button "button" at bounding box center [384, 140] width 34 height 34
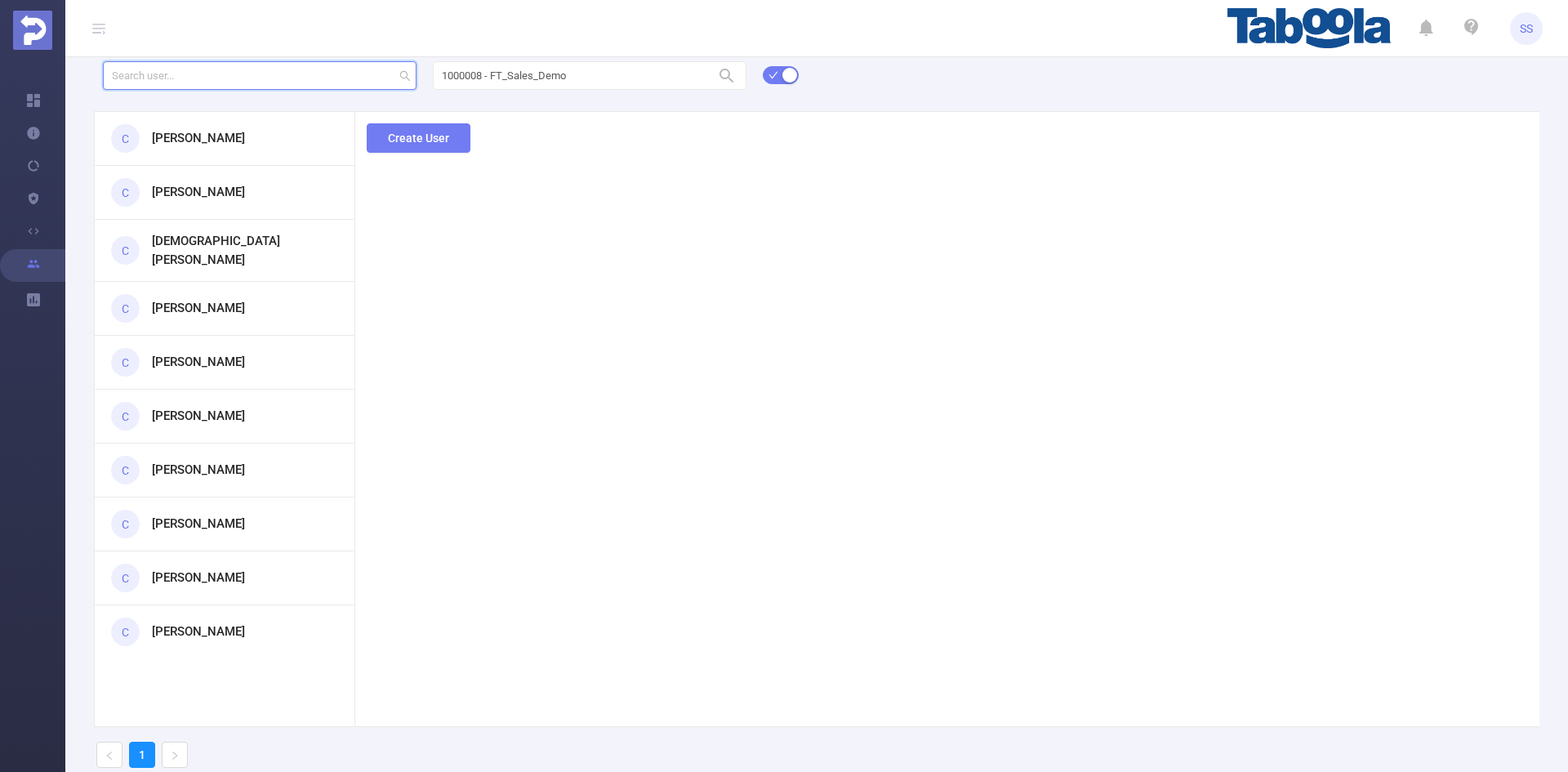
click at [257, 79] on input "text" at bounding box center [260, 75] width 314 height 29
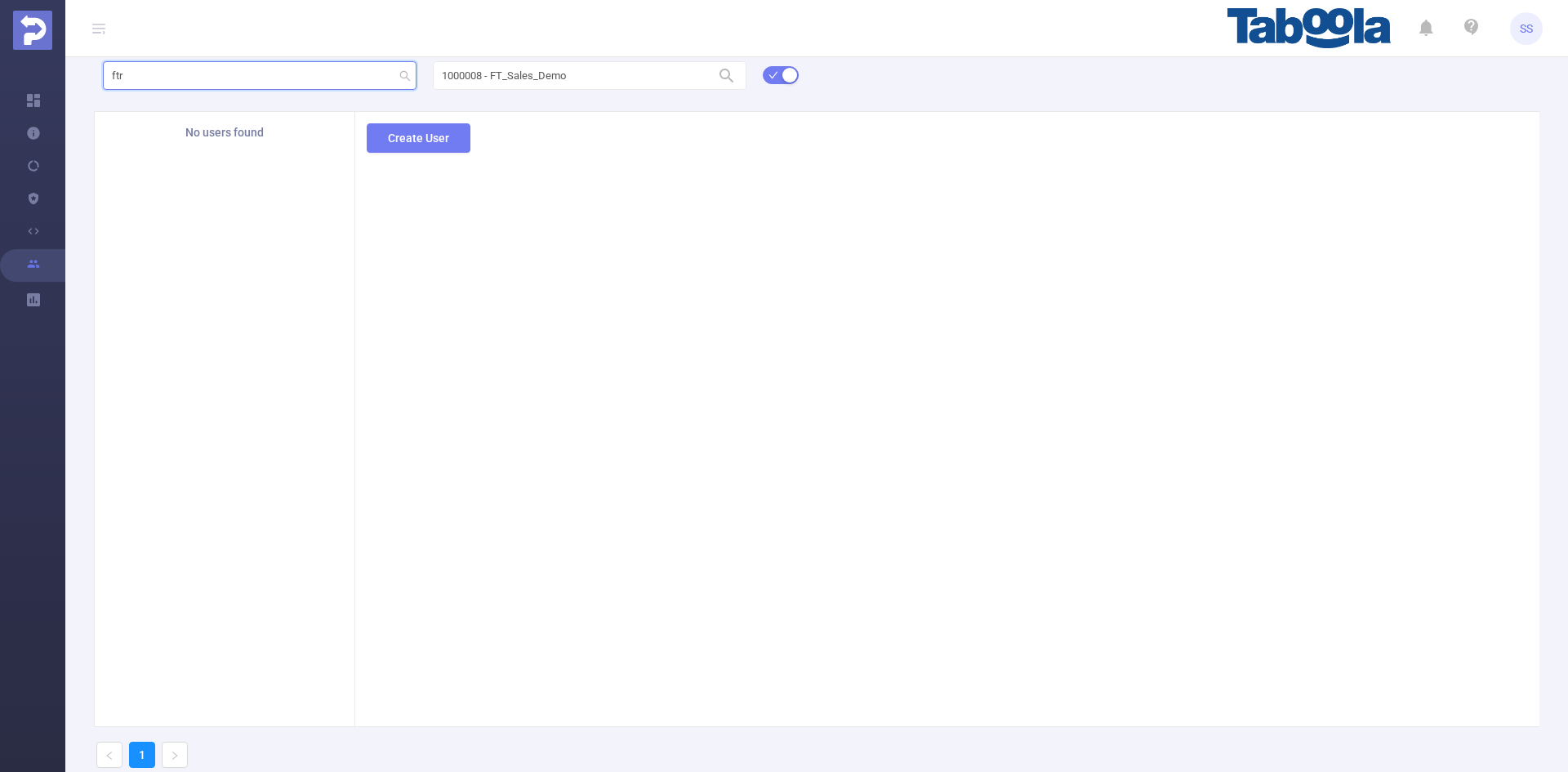
type input "ftr"
click at [599, 81] on input "1000008 - FT_Sales_Demo" at bounding box center [590, 75] width 314 height 29
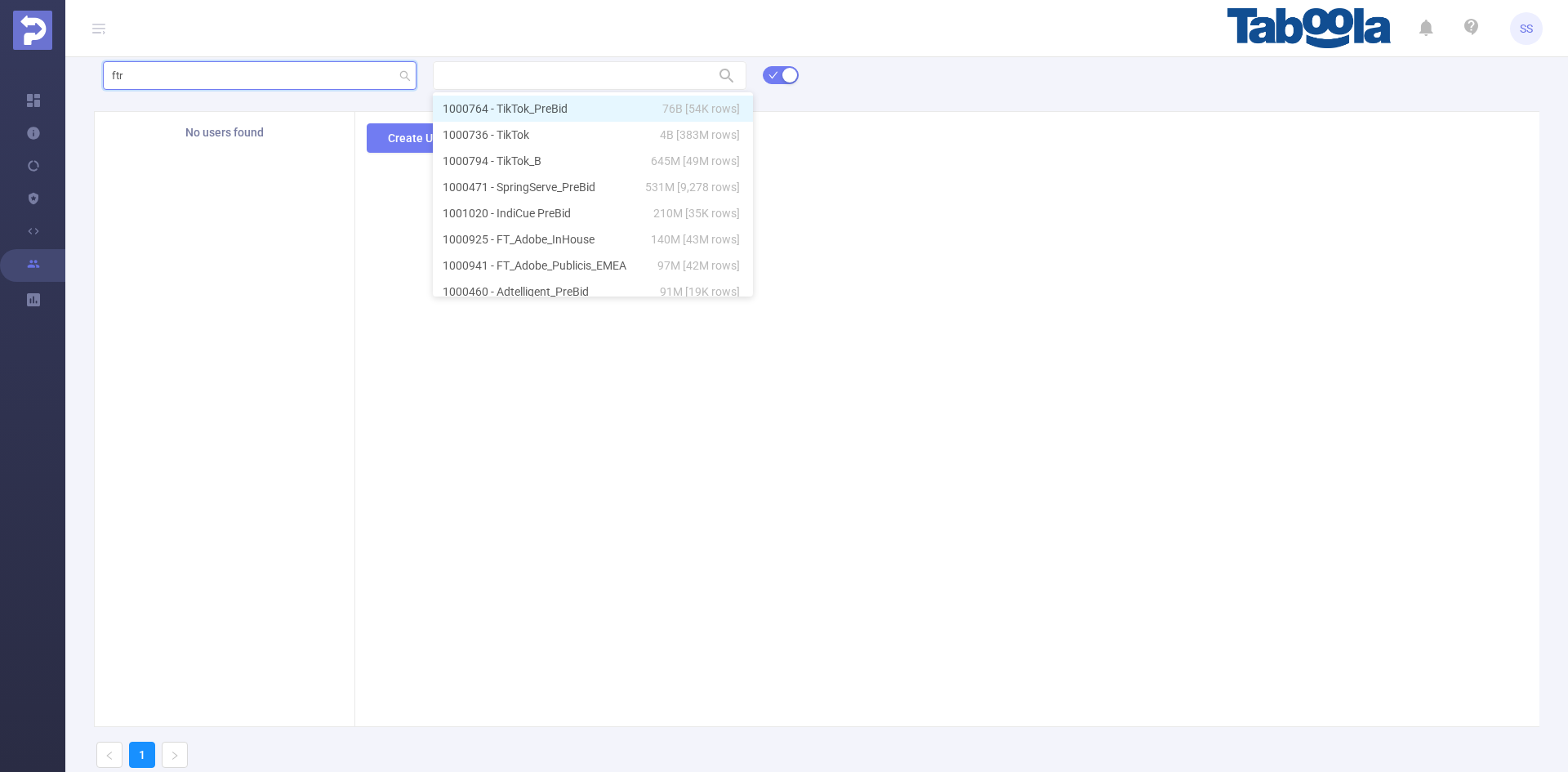
click at [192, 82] on input "ftr" at bounding box center [260, 75] width 314 height 29
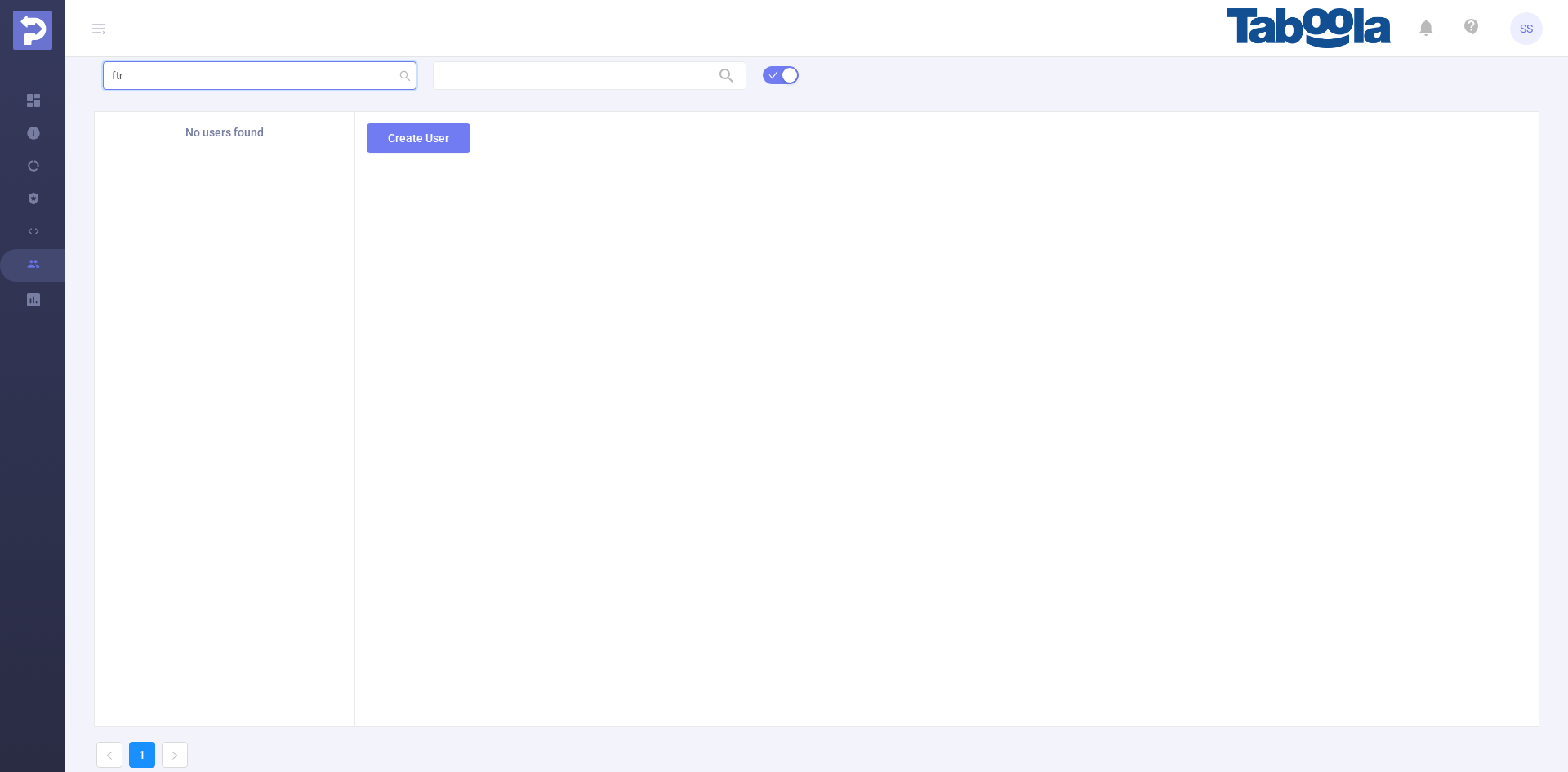
click at [192, 83] on input "ftr" at bounding box center [260, 75] width 314 height 29
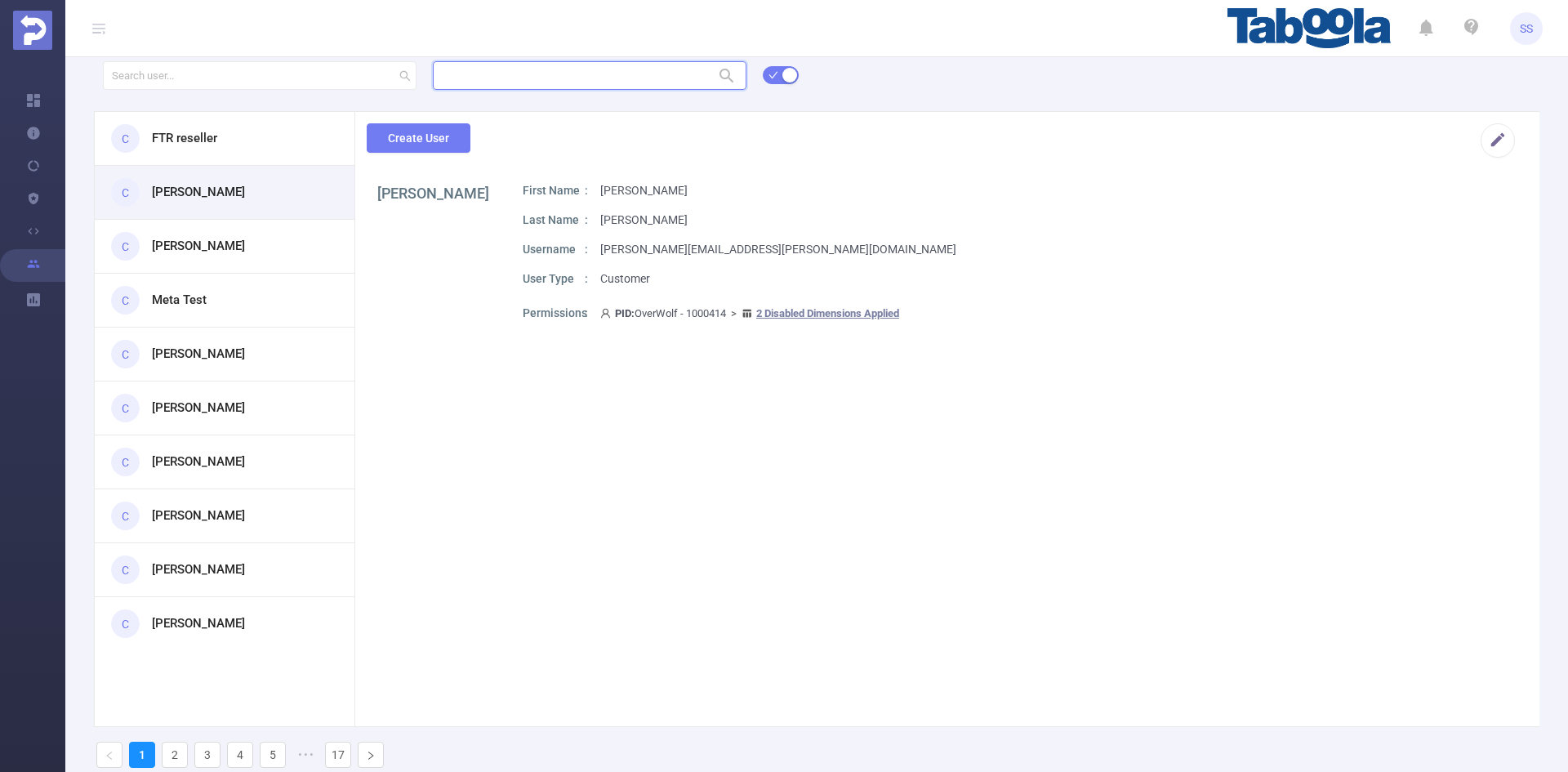
click at [558, 72] on input "text" at bounding box center [590, 75] width 314 height 29
type input "ג"
click at [551, 142] on li "1000008 - FT_Sales_Demo 0" at bounding box center [590, 135] width 314 height 26
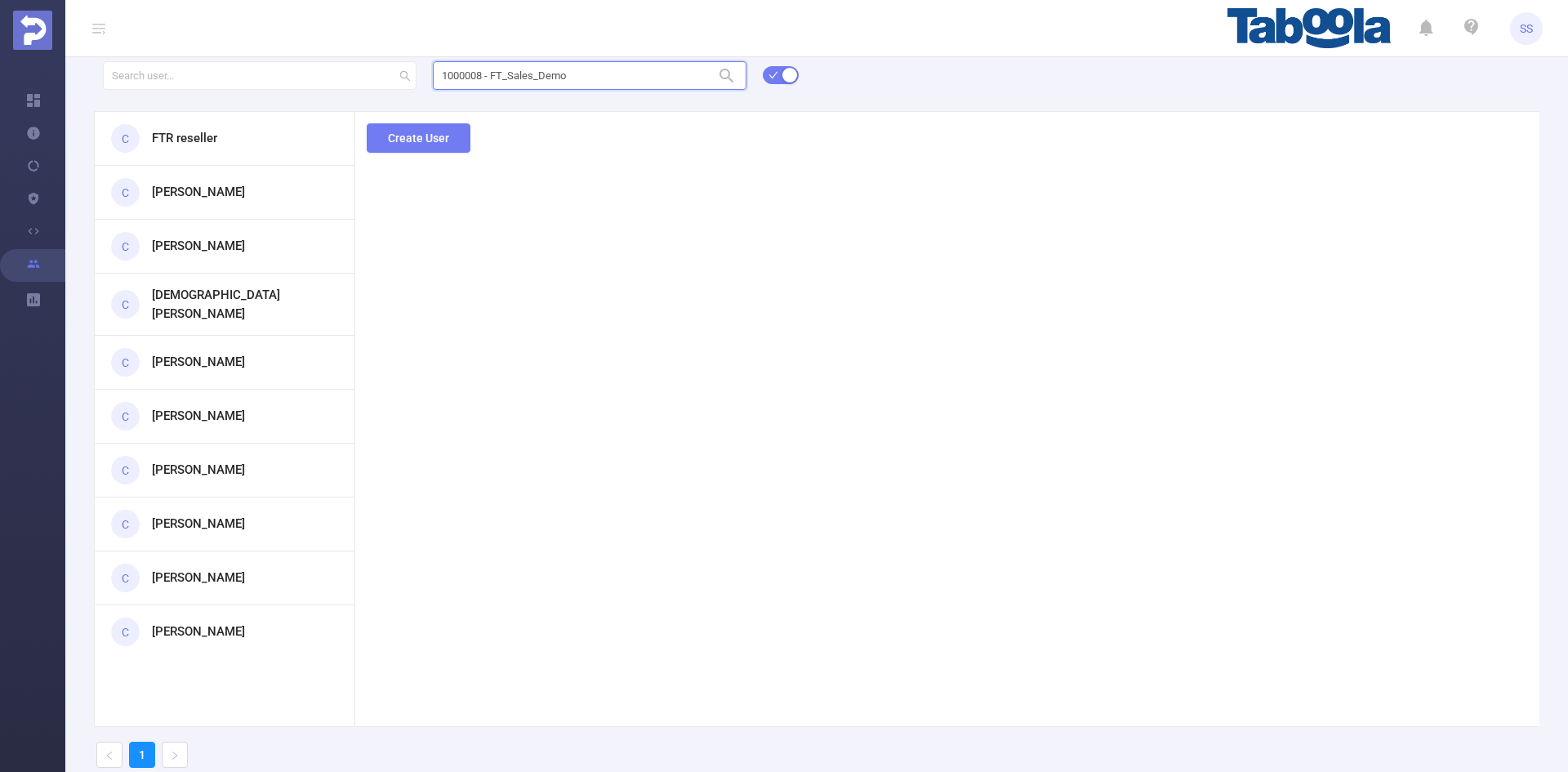
type input "1000008 - FT_Sales_Demo"
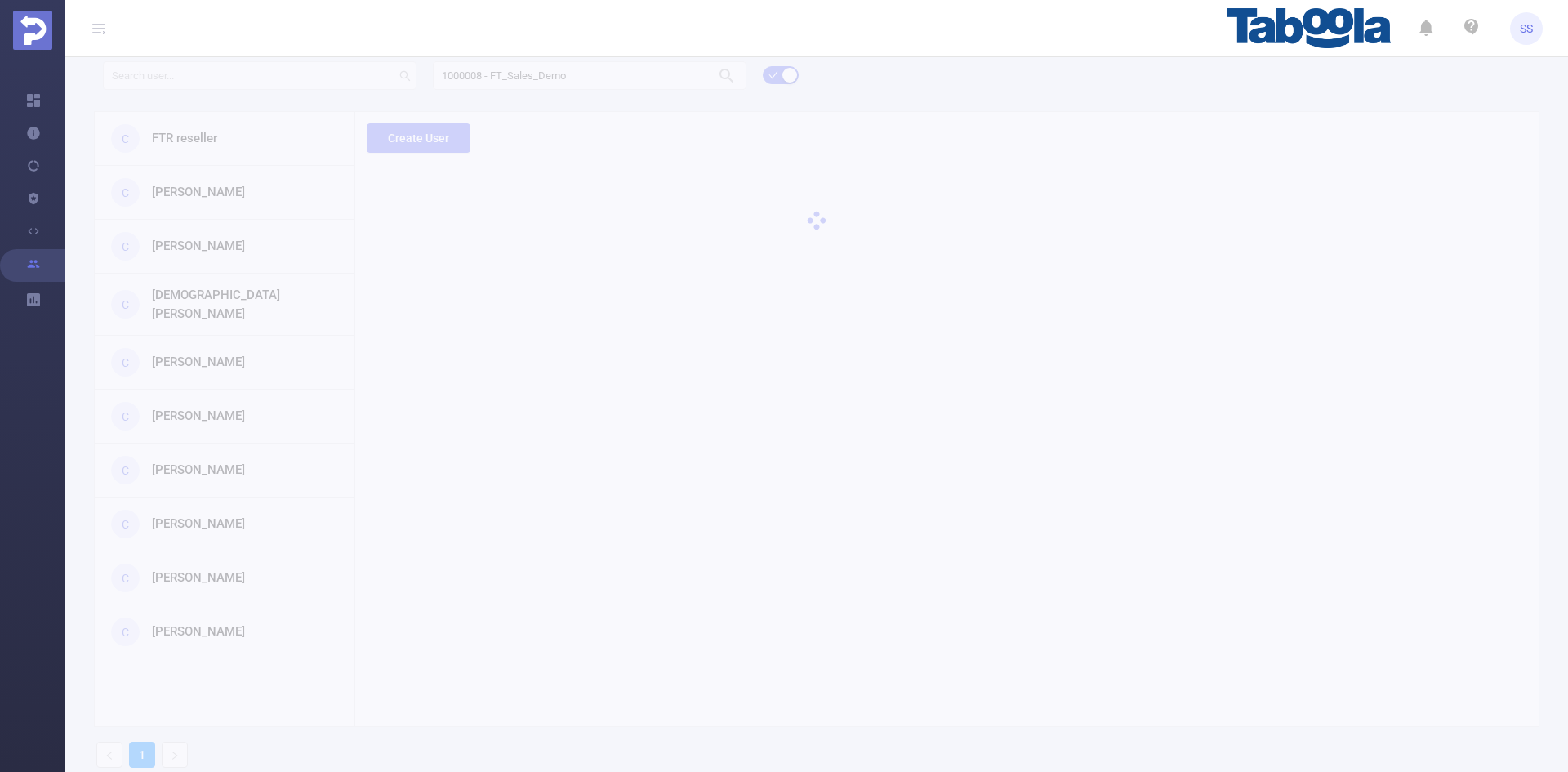
click at [285, 136] on div "1000008 - FT_Sales_Demo 1000008 - FT_Sales_Demo C FTR reseller C [PERSON_NAME] …" at bounding box center [816, 419] width 1503 height 724
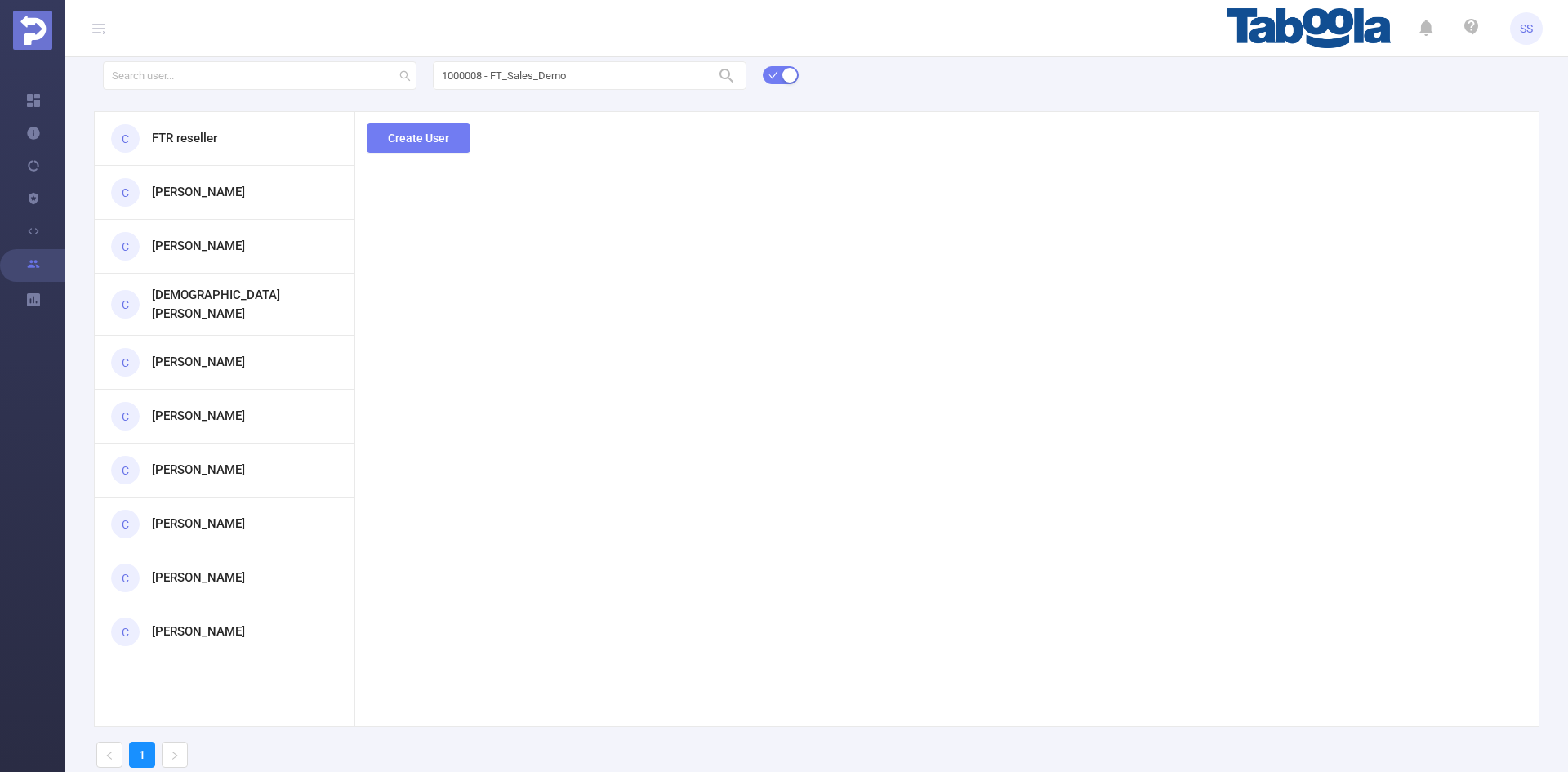
click at [194, 142] on h3 "FTR reseller" at bounding box center [184, 138] width 65 height 19
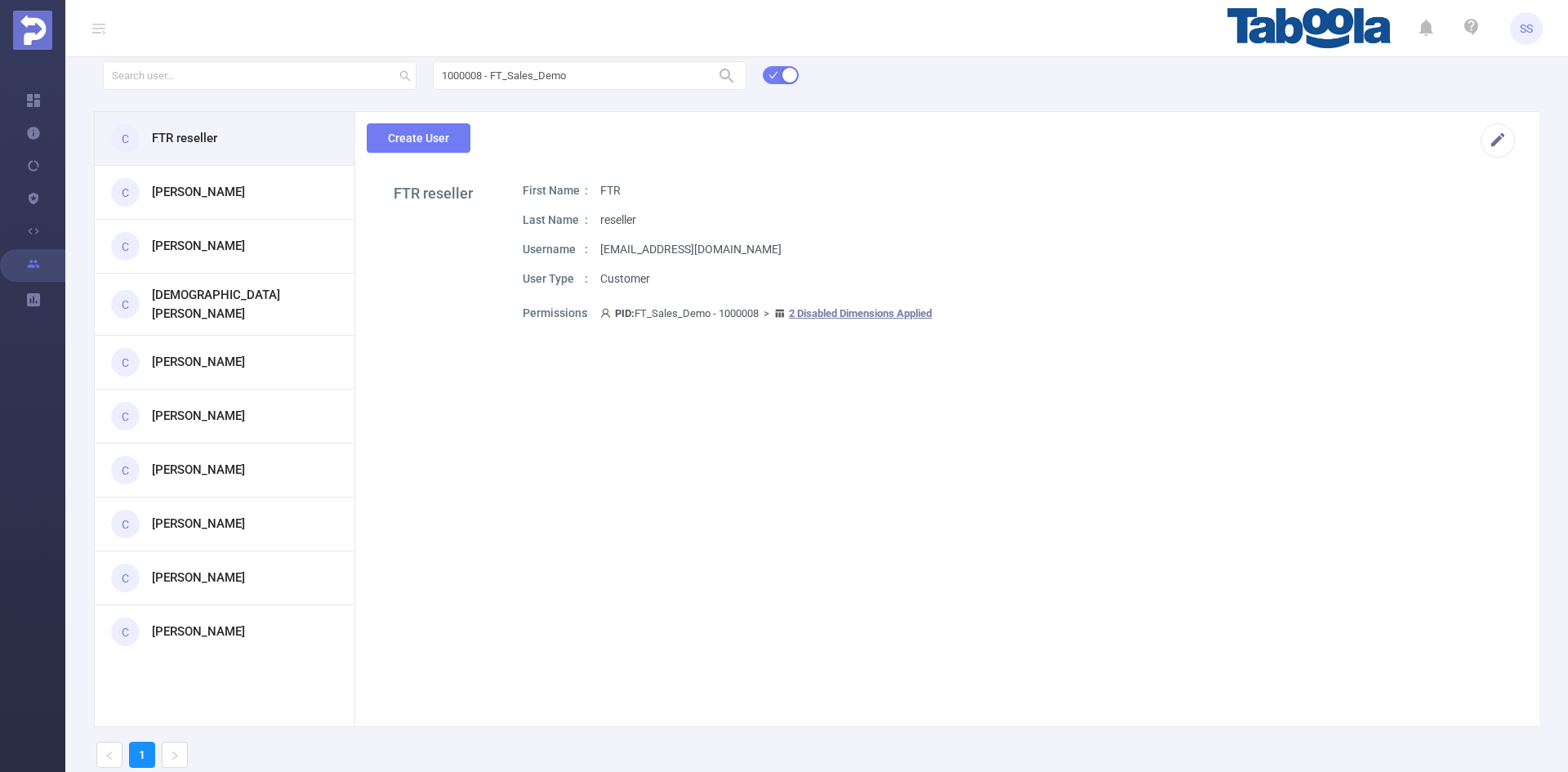
click at [1517, 20] on span "SS" at bounding box center [1526, 28] width 33 height 33
click at [1422, 119] on link "Logout" at bounding box center [1454, 130] width 180 height 23
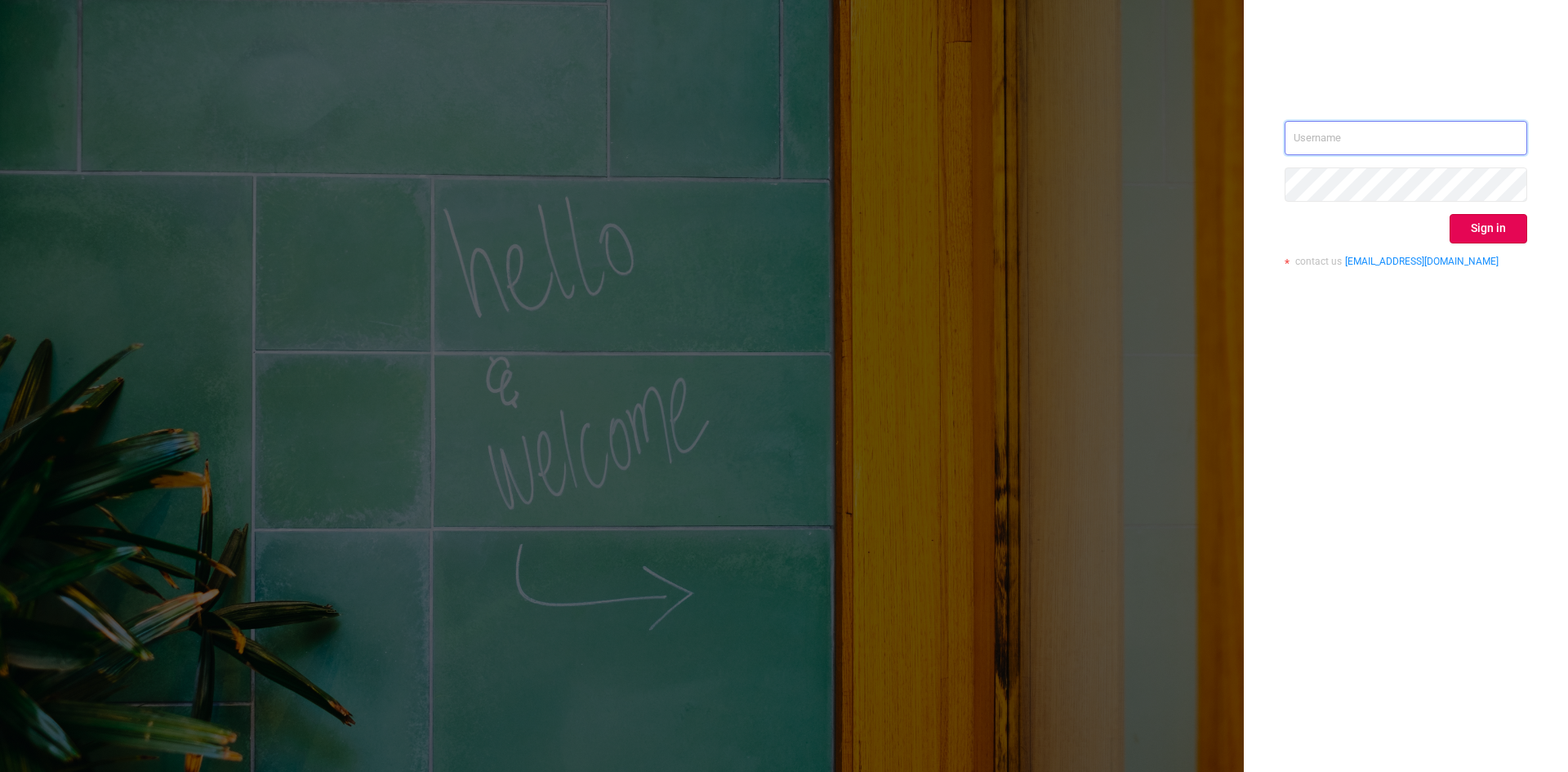
click at [1337, 133] on input "text" at bounding box center [1406, 138] width 243 height 34
paste input "[EMAIL_ADDRESS][DOMAIN_NAME]"
type input "[EMAIL_ADDRESS][DOMAIN_NAME]"
drag, startPoint x: 1544, startPoint y: 477, endPoint x: 1541, endPoint y: 469, distance: 8.8
click at [1544, 478] on div "[EMAIL_ADDRESS][DOMAIN_NAME] Sign in contact us [EMAIL_ADDRESS][DOMAIN_NAME]" at bounding box center [1406, 386] width 324 height 772
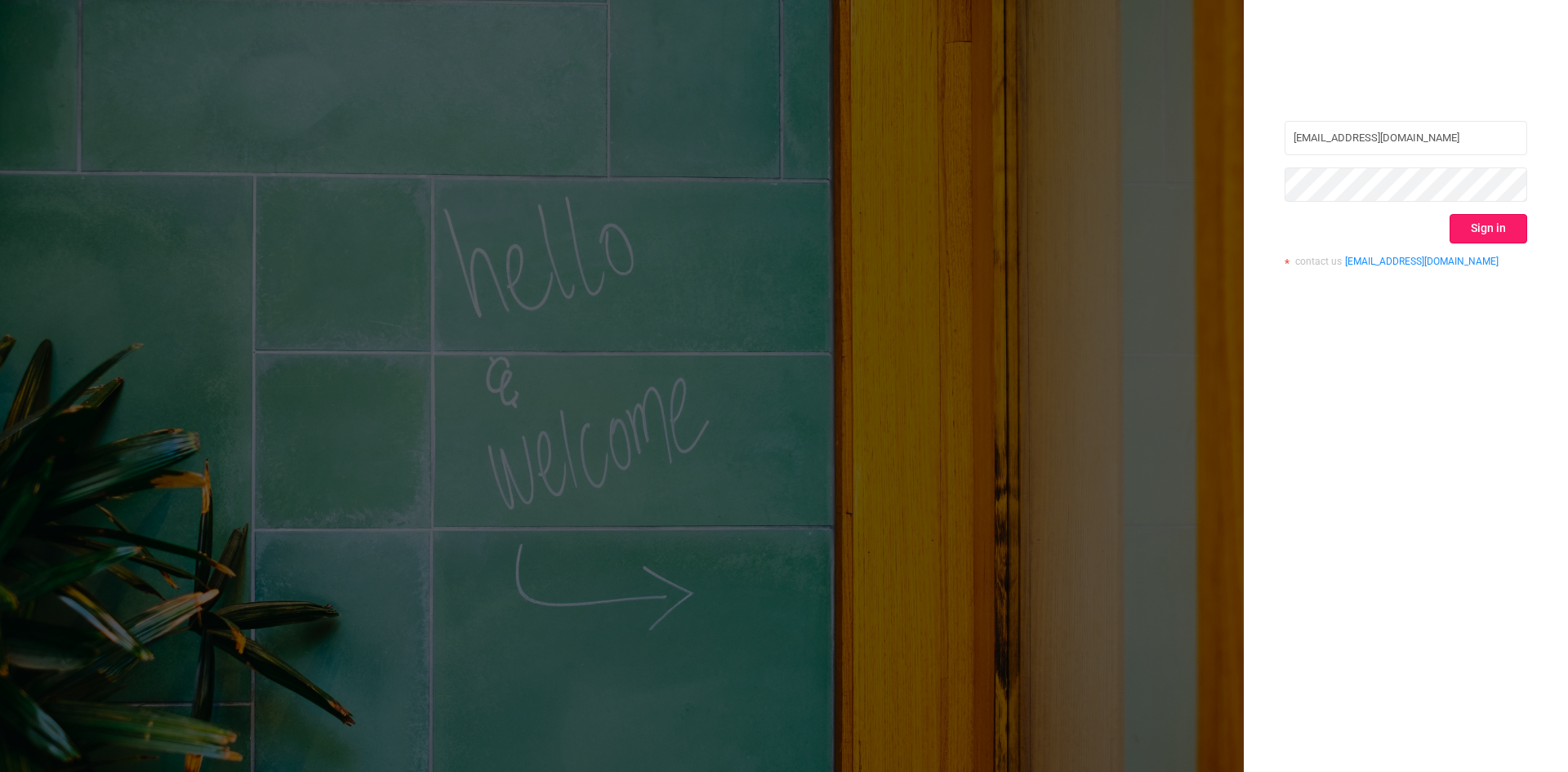
click at [1513, 225] on button "Sign in" at bounding box center [1489, 228] width 78 height 29
